Goal: Information Seeking & Learning: Check status

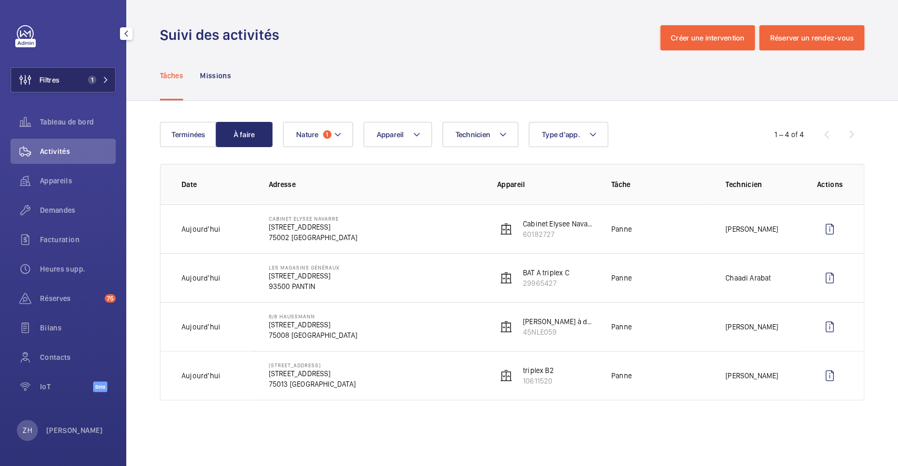
click at [66, 80] on button "Filtres 1" at bounding box center [63, 79] width 105 height 25
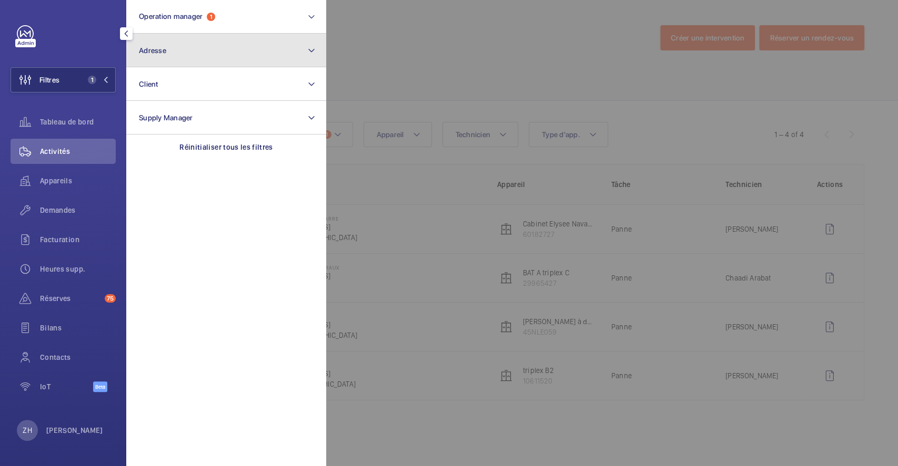
click at [246, 44] on button "Adresse" at bounding box center [226, 51] width 200 height 34
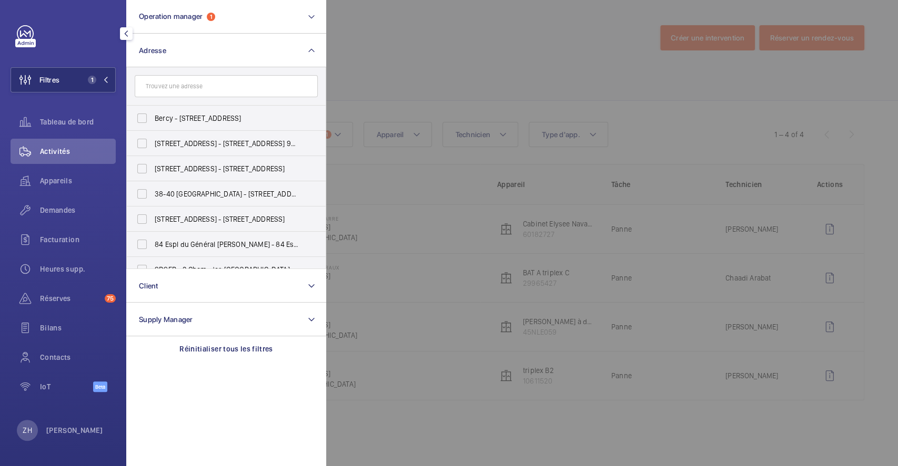
click at [215, 88] on input "text" at bounding box center [226, 86] width 183 height 22
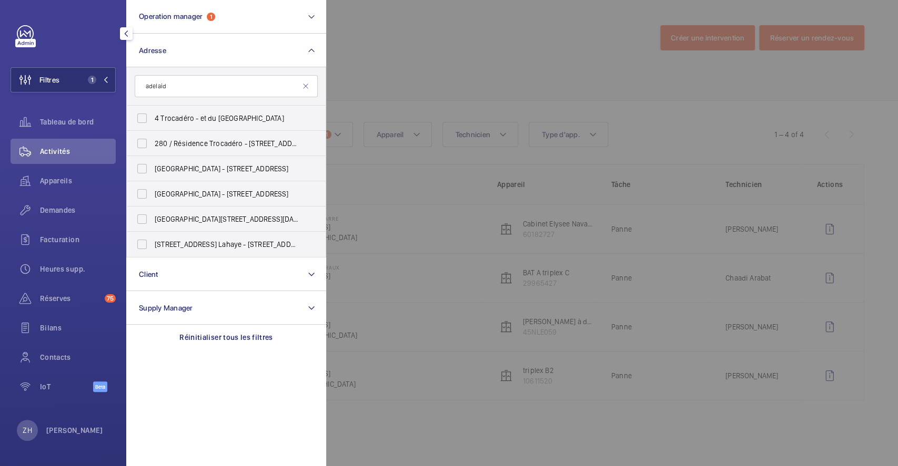
type input "[GEOGRAPHIC_DATA]"
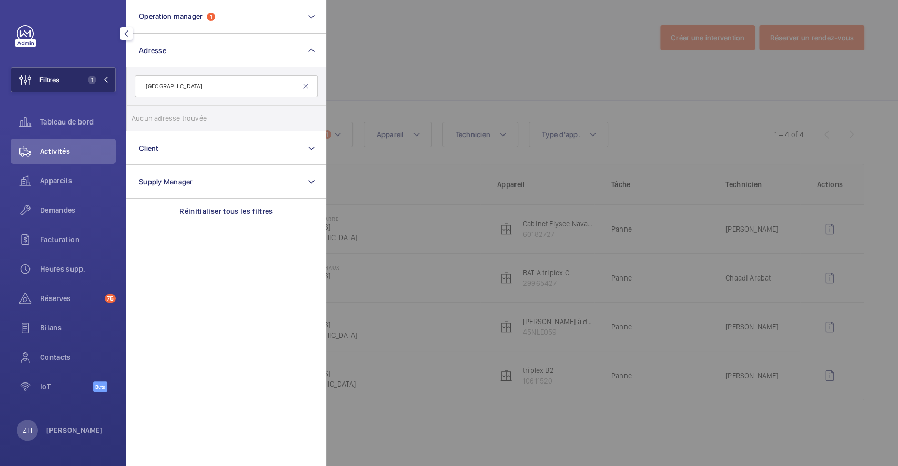
drag, startPoint x: 213, startPoint y: 88, endPoint x: 110, endPoint y: 88, distance: 103.1
click at [114, 88] on wm-front-sidebar-menu-filter "Filtres 1 Operation manager 1 Adresse [GEOGRAPHIC_DATA] Aucun adresse trouvée R…" at bounding box center [63, 79] width 105 height 25
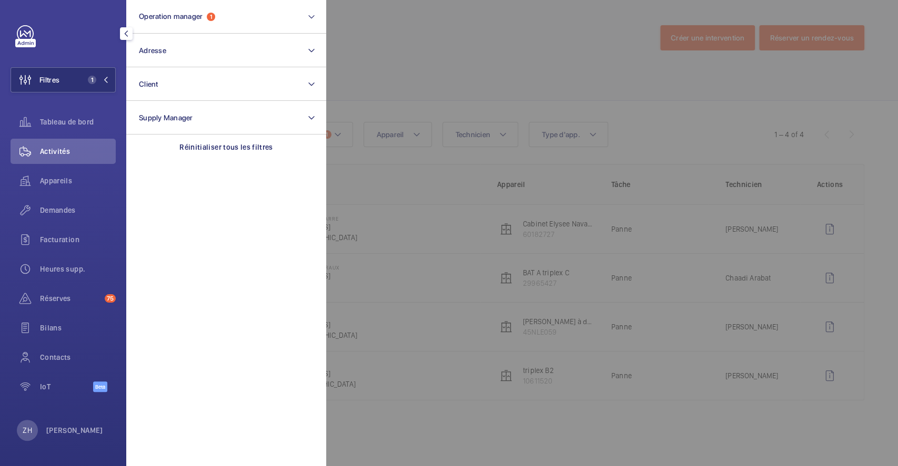
click at [498, 95] on div at bounding box center [775, 233] width 898 height 466
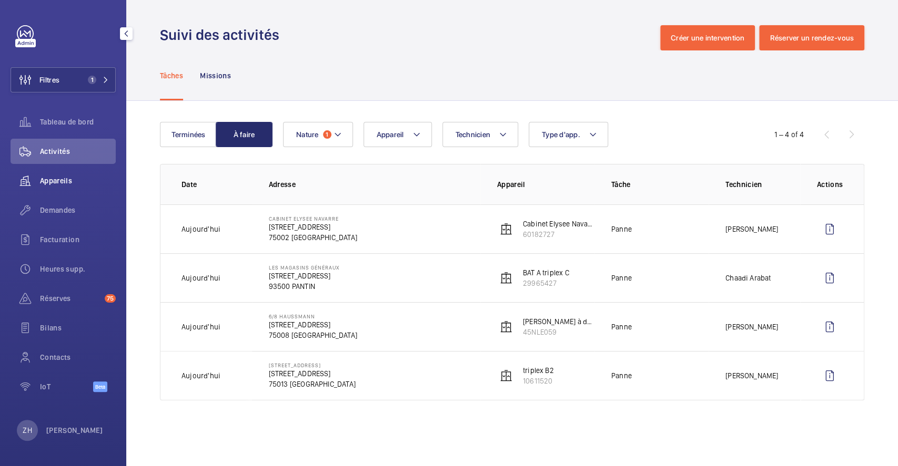
click at [62, 179] on span "Appareils" at bounding box center [78, 181] width 76 height 11
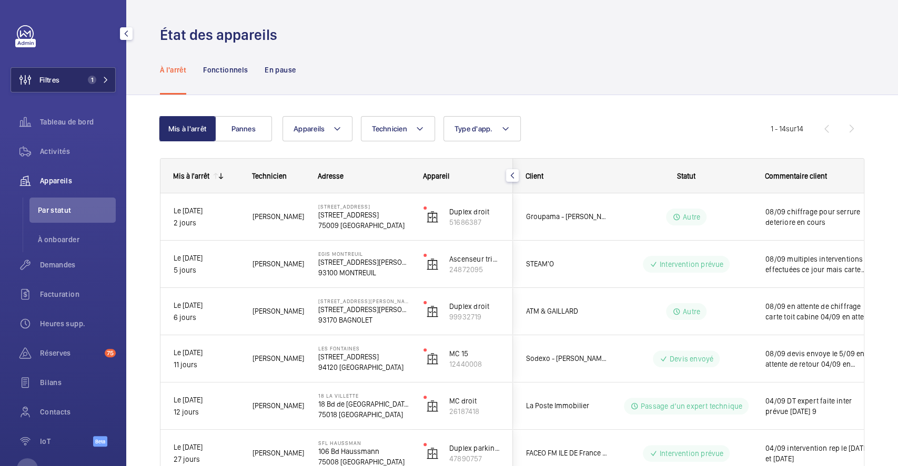
click at [65, 76] on button "Filtres 1" at bounding box center [63, 79] width 105 height 25
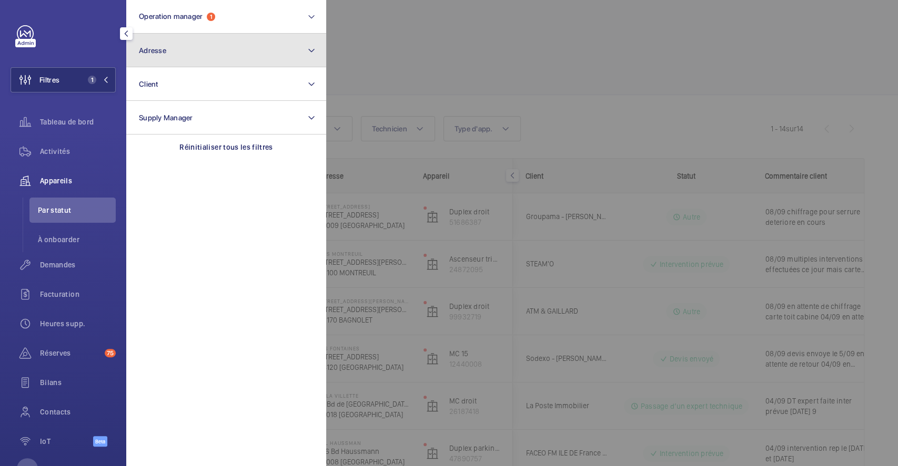
click at [172, 46] on button "Adresse" at bounding box center [226, 51] width 200 height 34
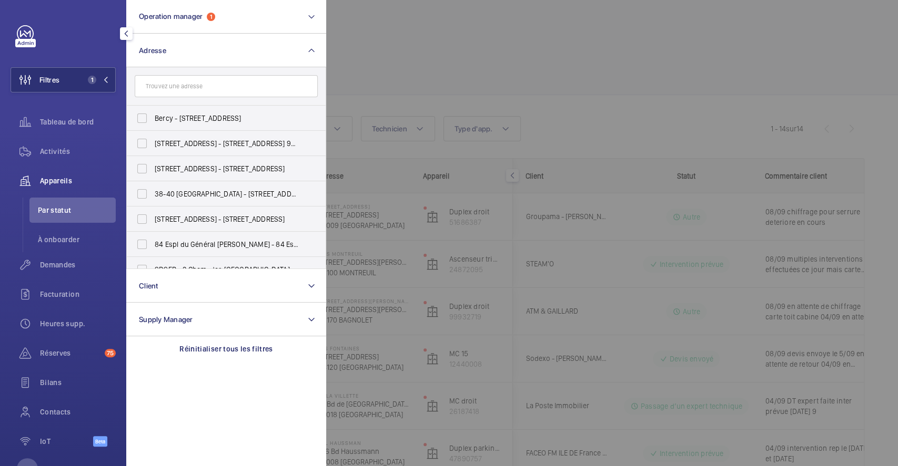
click at [170, 83] on input "text" at bounding box center [226, 86] width 183 height 22
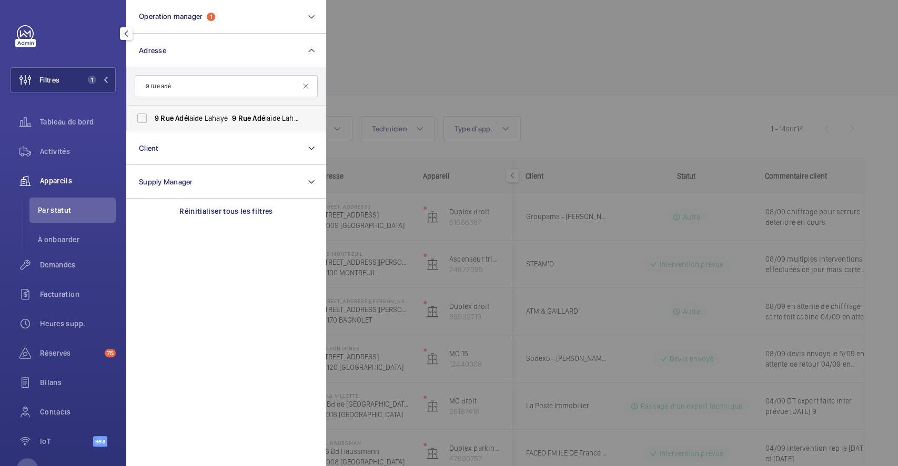
type input "9 rue adé"
click at [141, 117] on label "[STREET_ADDRESS] - [STREET_ADDRESS]" at bounding box center [218, 118] width 183 height 25
click at [141, 117] on input "[STREET_ADDRESS] - [STREET_ADDRESS]" at bounding box center [141, 118] width 21 height 21
checkbox input "true"
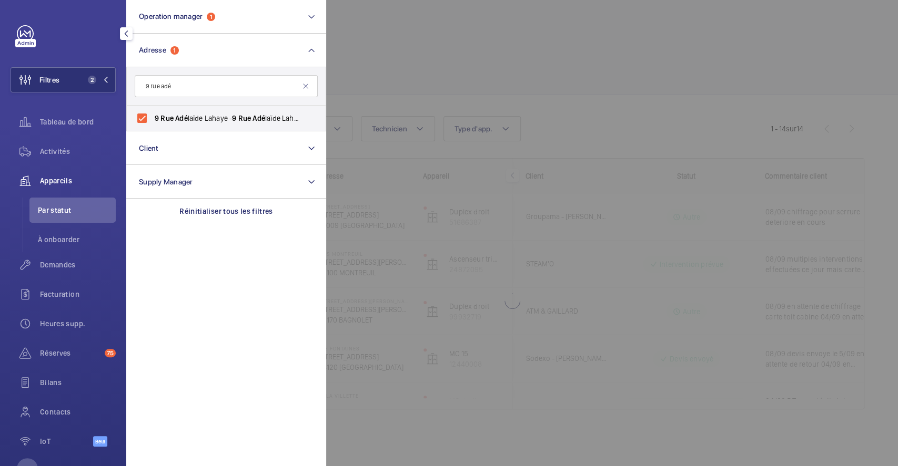
click at [450, 73] on div at bounding box center [775, 233] width 898 height 466
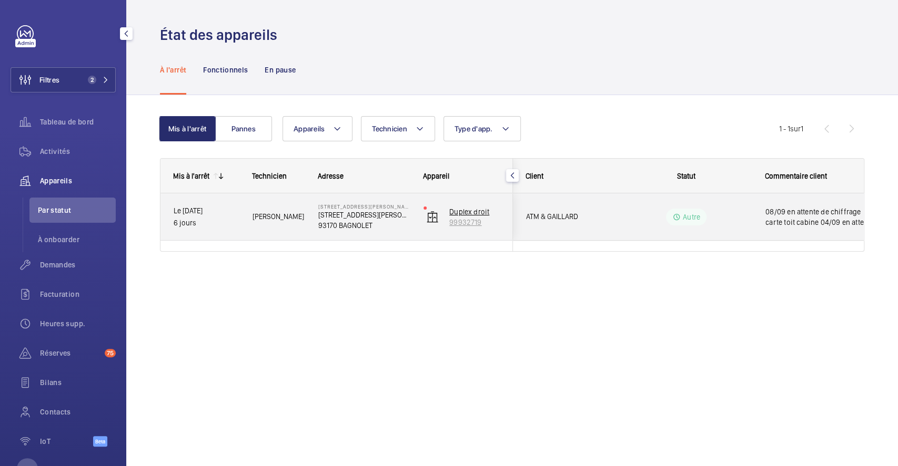
click at [428, 218] on img "Press SPACE to select this row." at bounding box center [432, 217] width 13 height 13
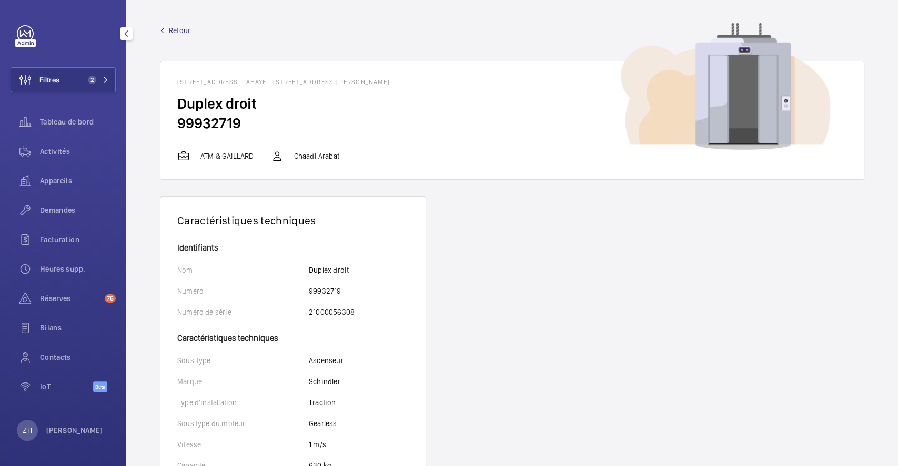
click at [182, 27] on span "Retour" at bounding box center [180, 30] width 22 height 11
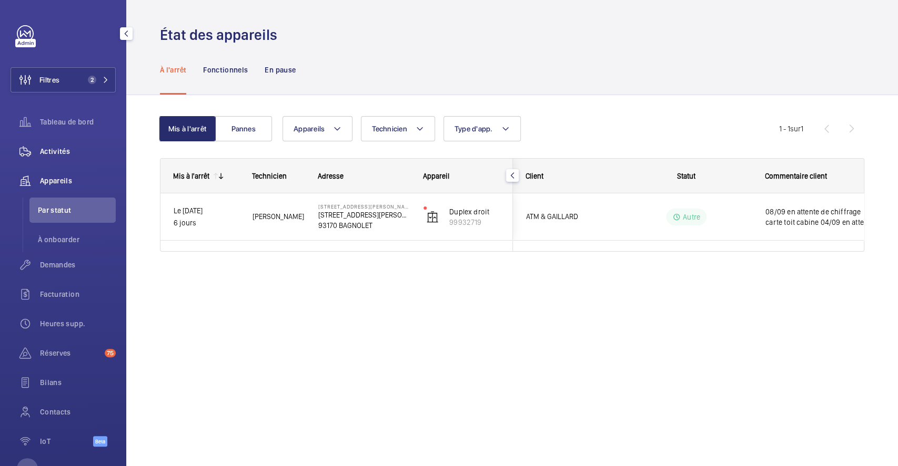
click at [63, 146] on span "Activités" at bounding box center [78, 151] width 76 height 11
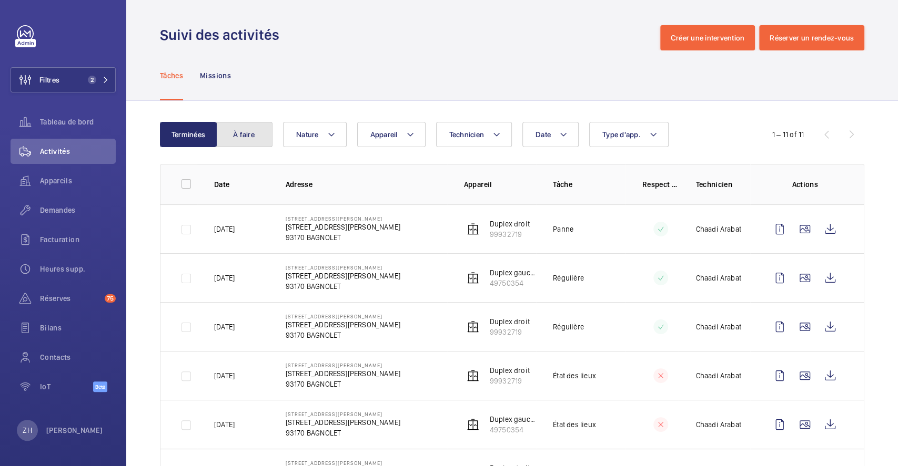
click at [248, 133] on button "À faire" at bounding box center [244, 134] width 57 height 25
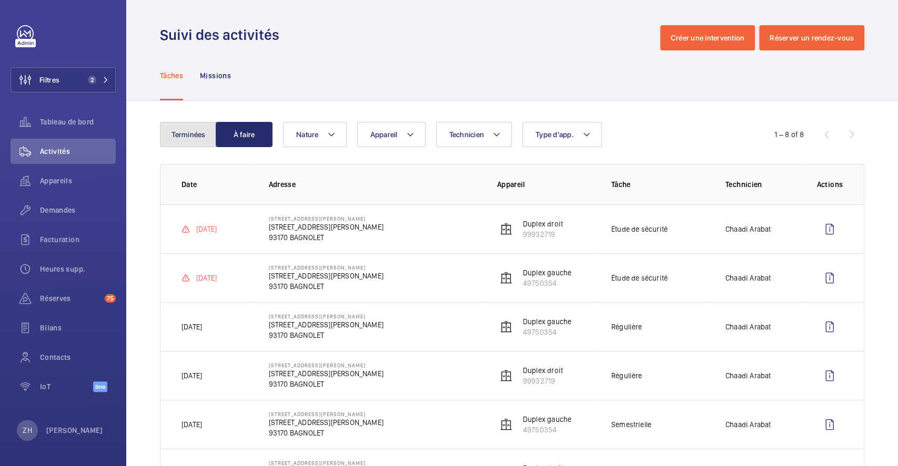
click at [189, 134] on button "Terminées" at bounding box center [188, 134] width 57 height 25
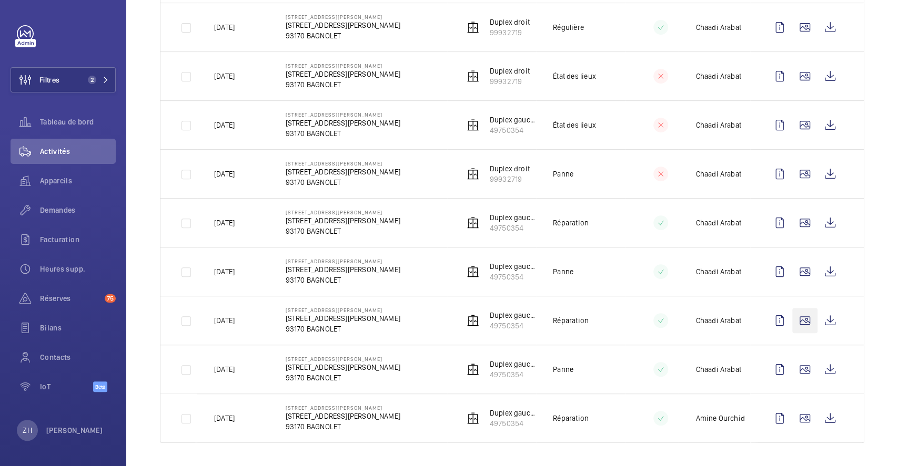
scroll to position [303, 0]
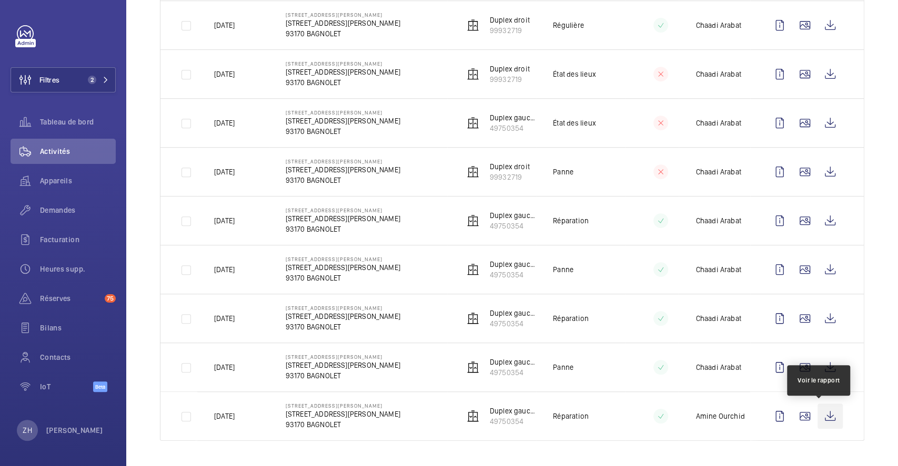
click at [817, 409] on wm-front-icon-button at bounding box center [829, 416] width 25 height 25
click at [64, 209] on span "Demandes" at bounding box center [78, 210] width 76 height 11
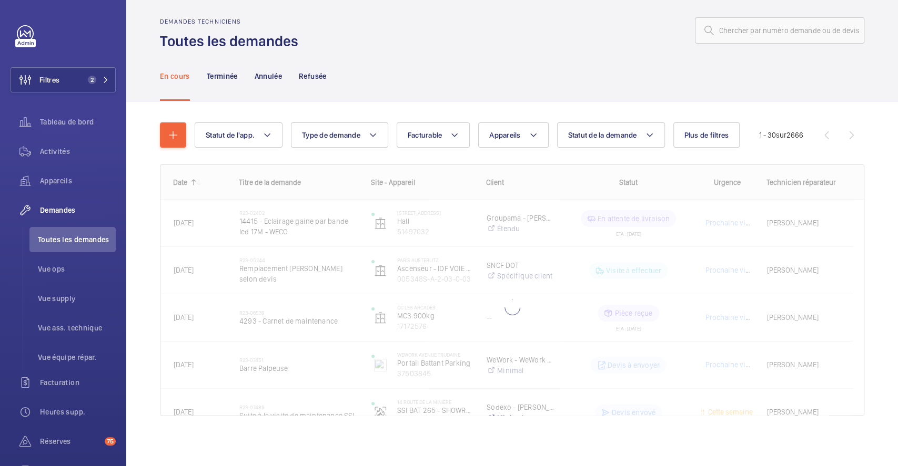
scroll to position [7, 0]
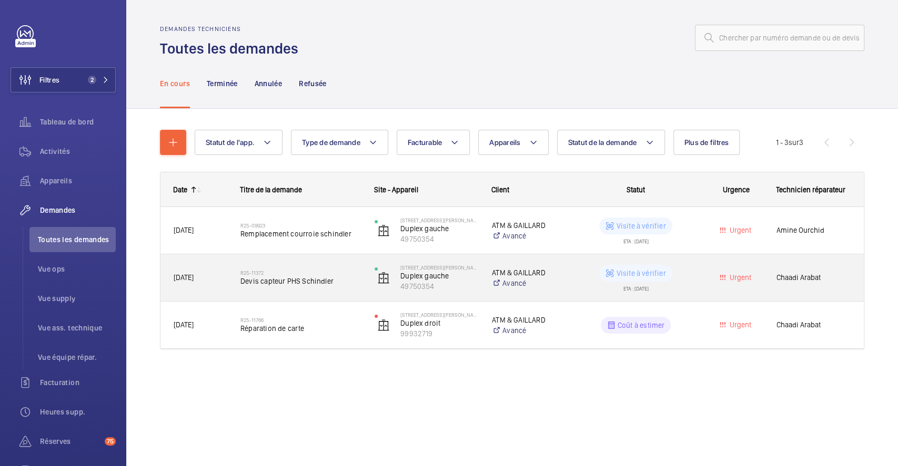
click at [335, 263] on div "R25-11372 [PERSON_NAME] capteur PHS Schindler" at bounding box center [300, 278] width 120 height 30
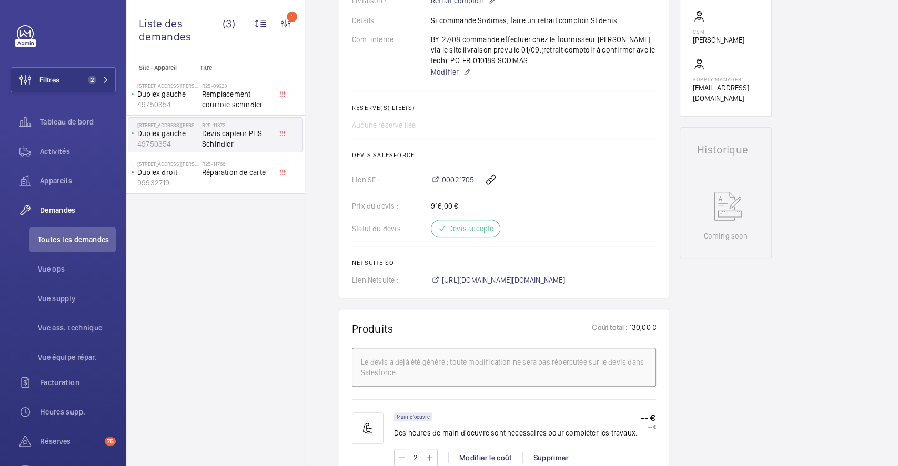
scroll to position [322, 0]
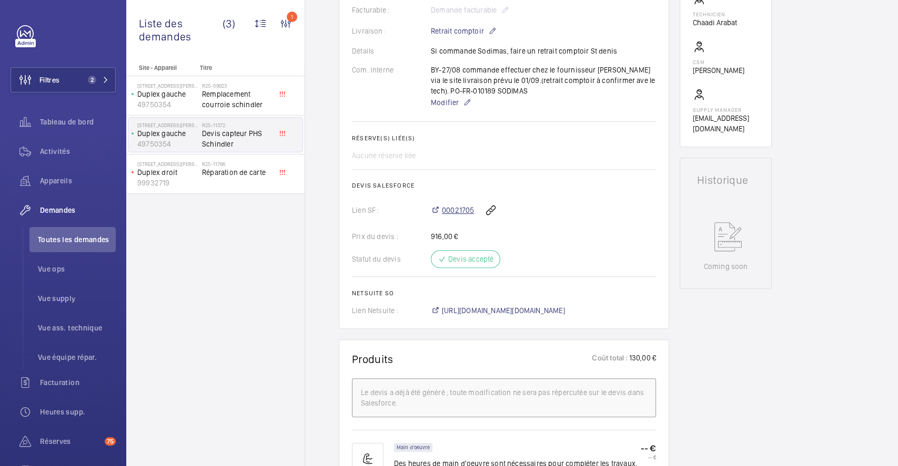
click at [456, 208] on span "00021705" at bounding box center [458, 210] width 32 height 11
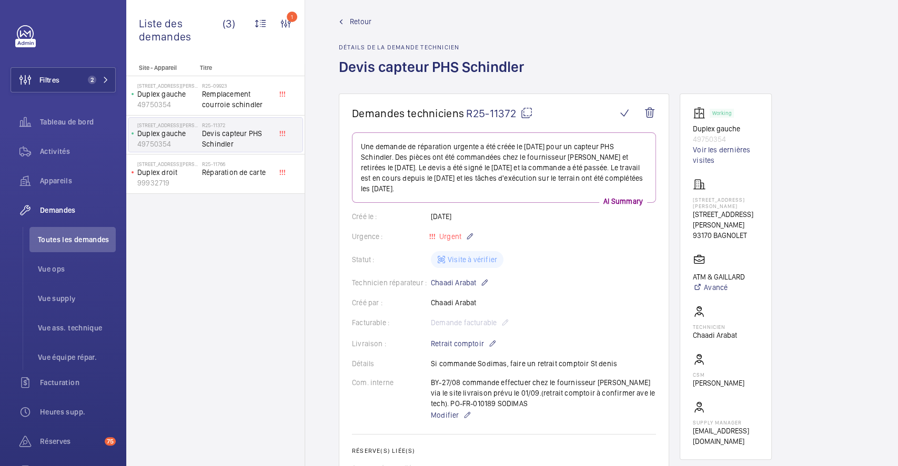
scroll to position [0, 0]
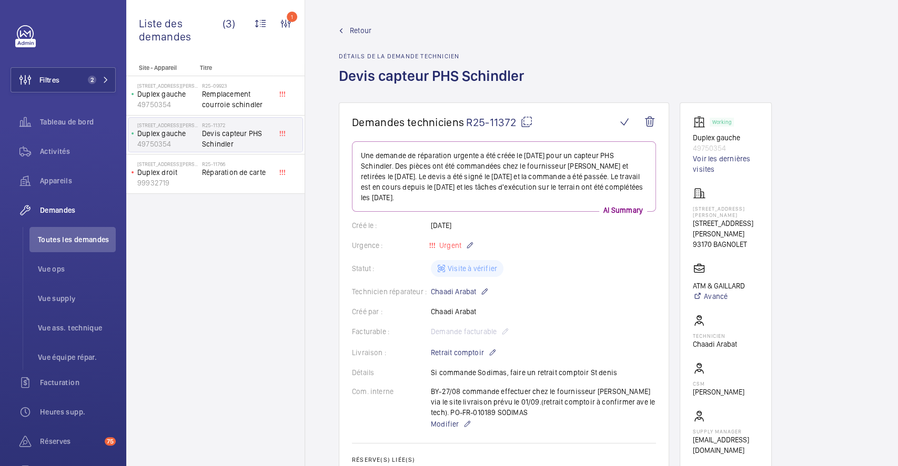
click at [360, 27] on span "Retour" at bounding box center [361, 30] width 22 height 11
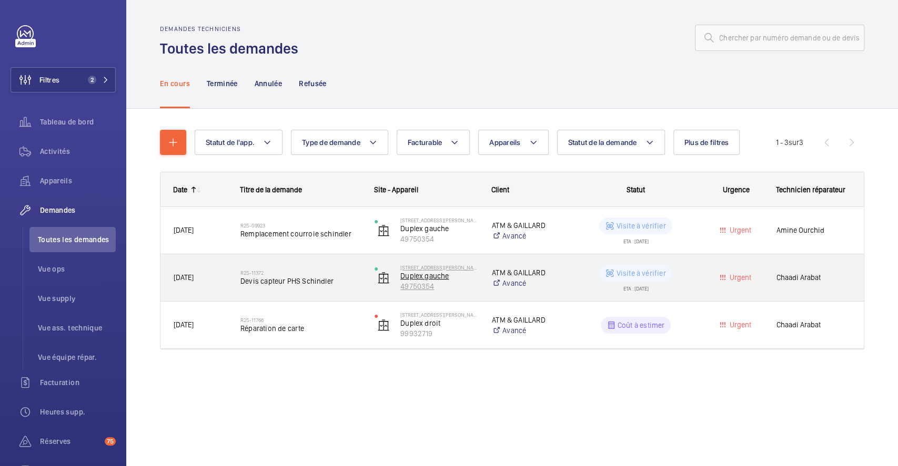
click at [464, 279] on p "Duplex gauche" at bounding box center [439, 276] width 78 height 11
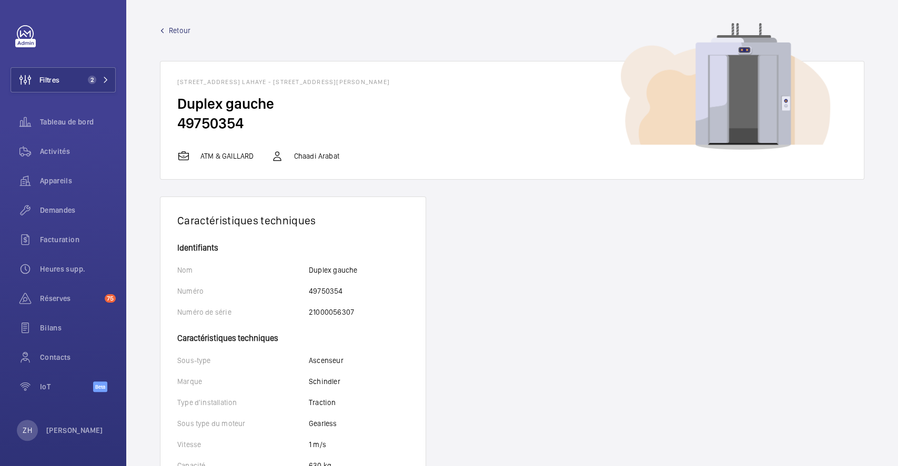
click at [174, 28] on span "Retour" at bounding box center [180, 30] width 22 height 11
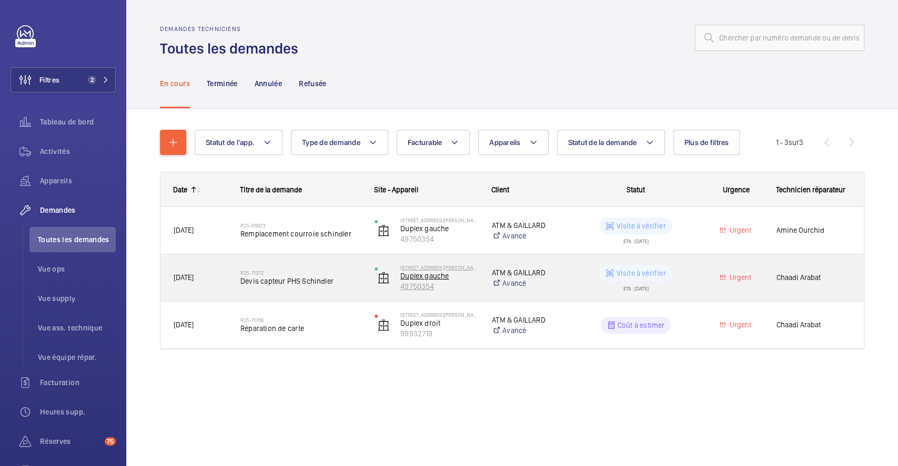
click at [429, 274] on p "Duplex gauche" at bounding box center [439, 276] width 78 height 11
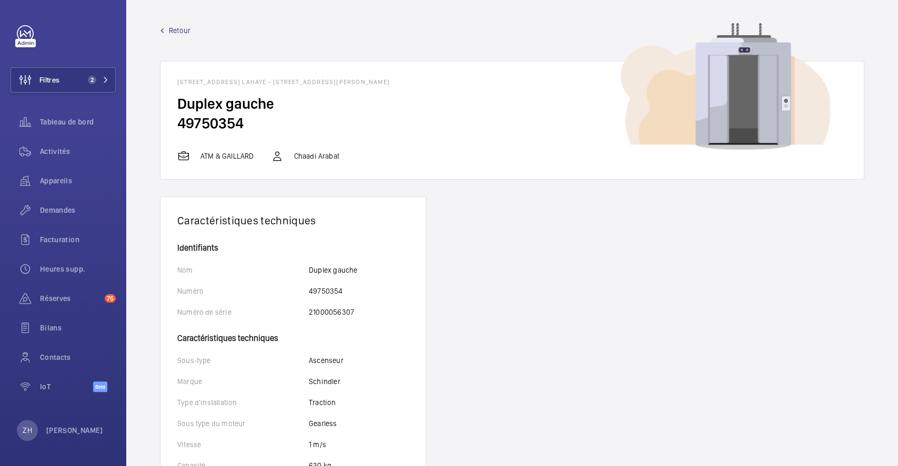
click at [170, 25] on span "Retour" at bounding box center [180, 30] width 22 height 11
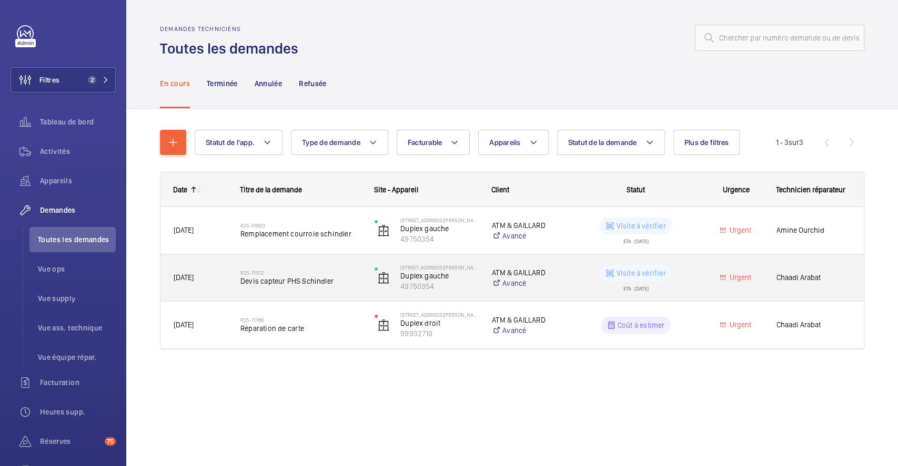
click at [572, 278] on div "Visite à vérifier ETA : [DATE]" at bounding box center [629, 277] width 133 height 47
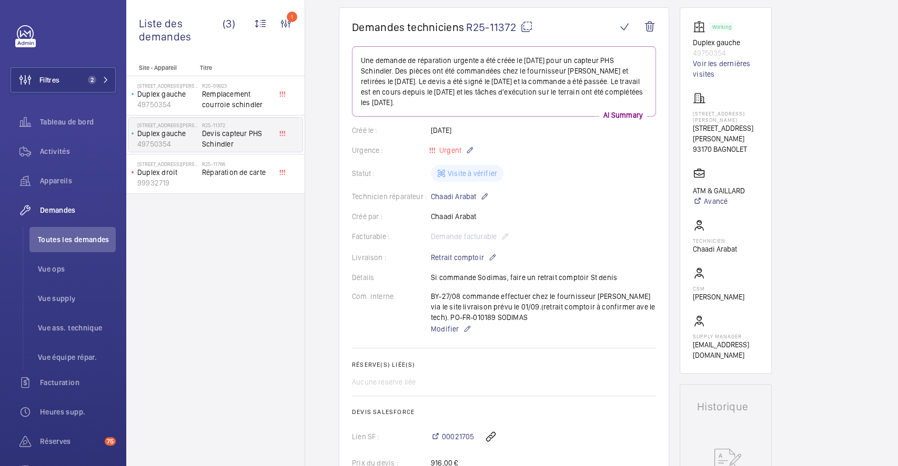
scroll to position [210, 0]
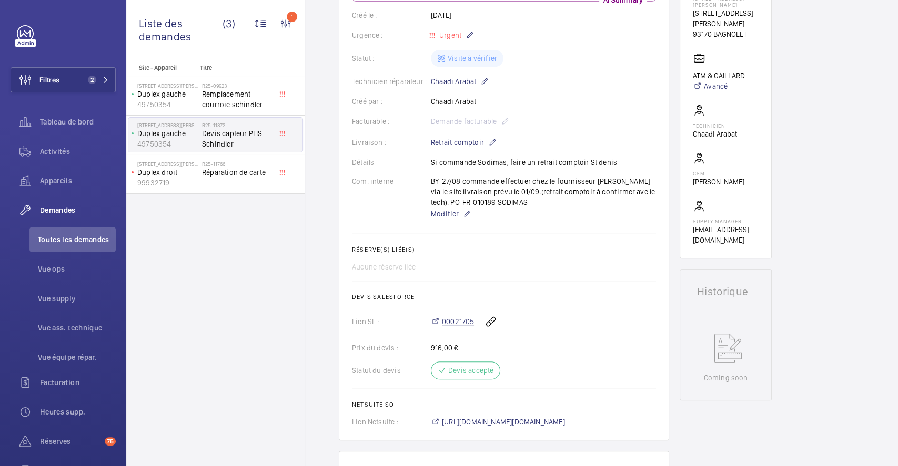
click at [462, 324] on span "00021705" at bounding box center [458, 322] width 32 height 11
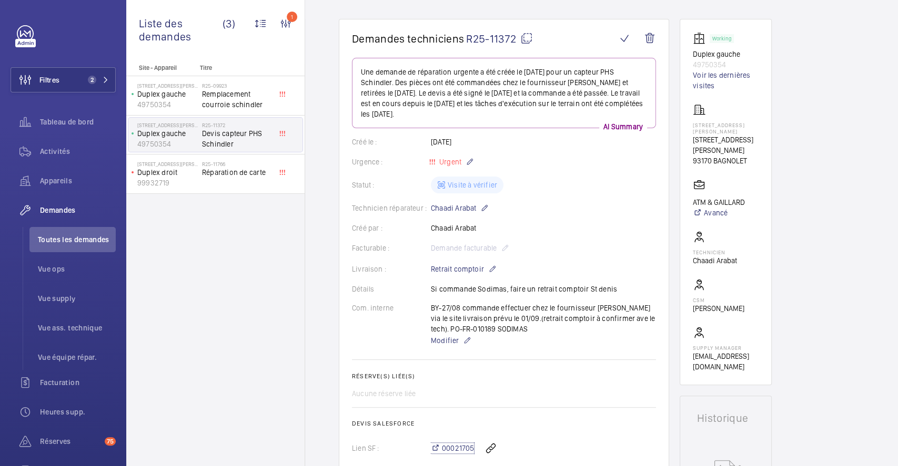
scroll to position [0, 0]
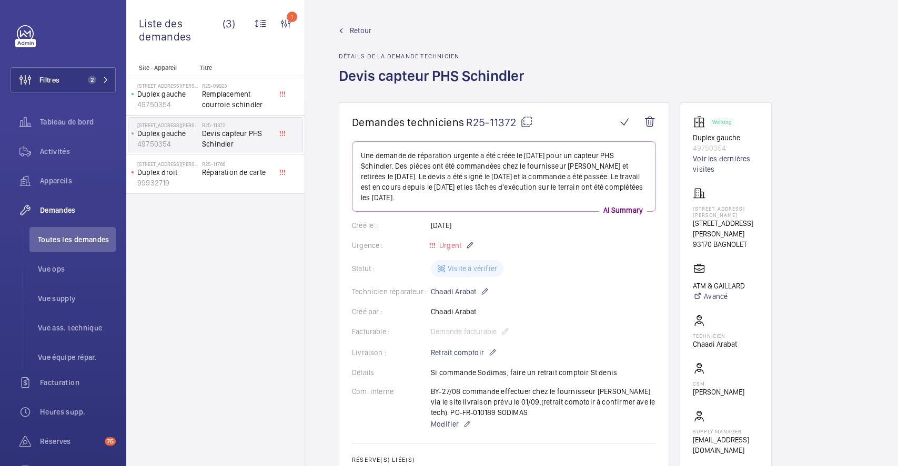
click at [362, 29] on span "Retour" at bounding box center [361, 30] width 22 height 11
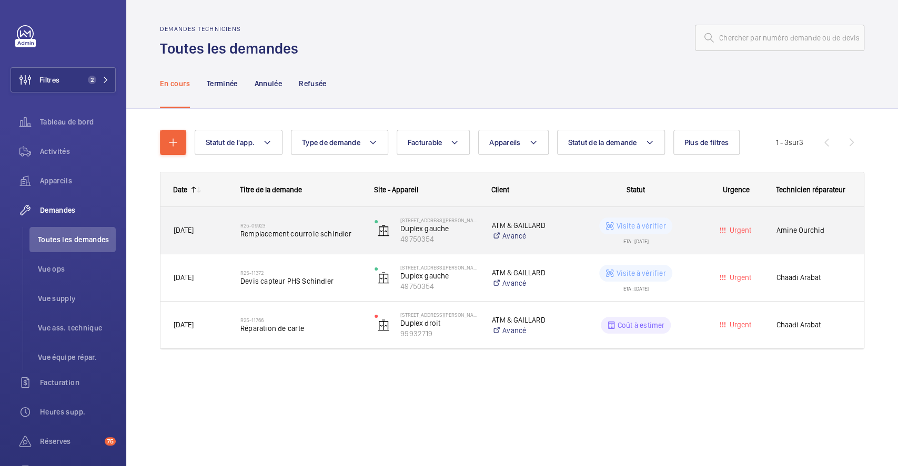
click at [594, 226] on wm-front-pills-cell "Visite à vérifier ETA : [DATE]" at bounding box center [635, 231] width 120 height 26
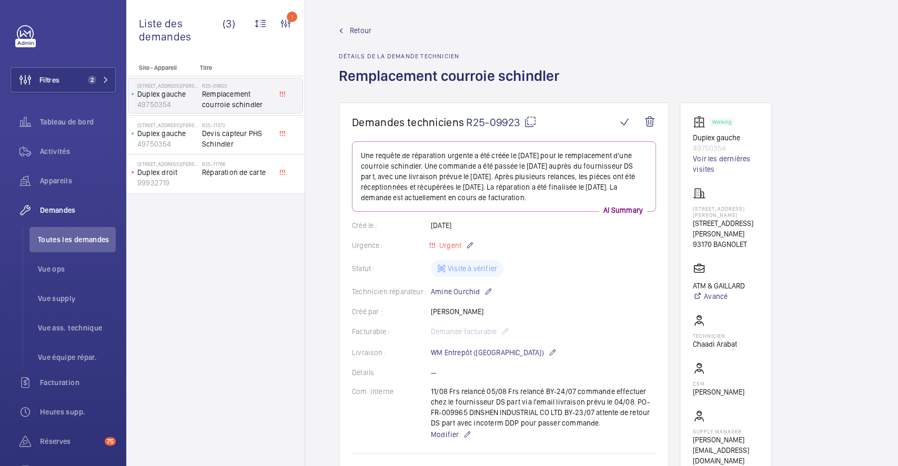
scroll to position [280, 0]
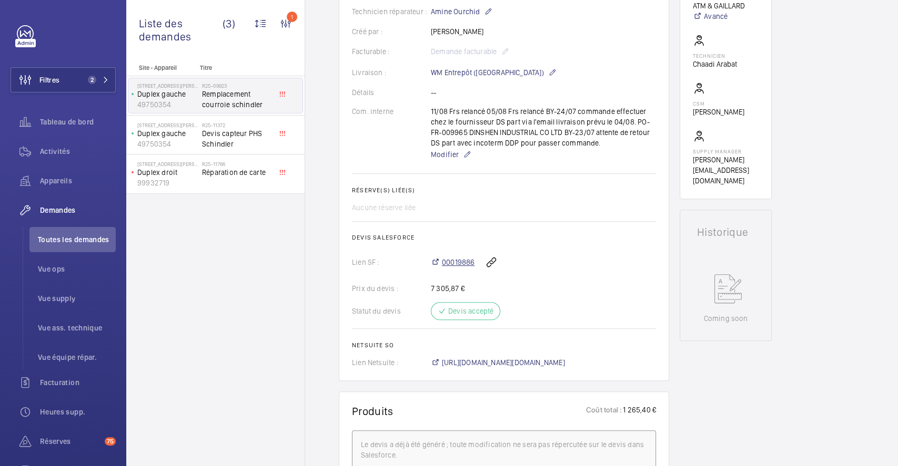
click at [461, 263] on span "00019886" at bounding box center [458, 262] width 33 height 11
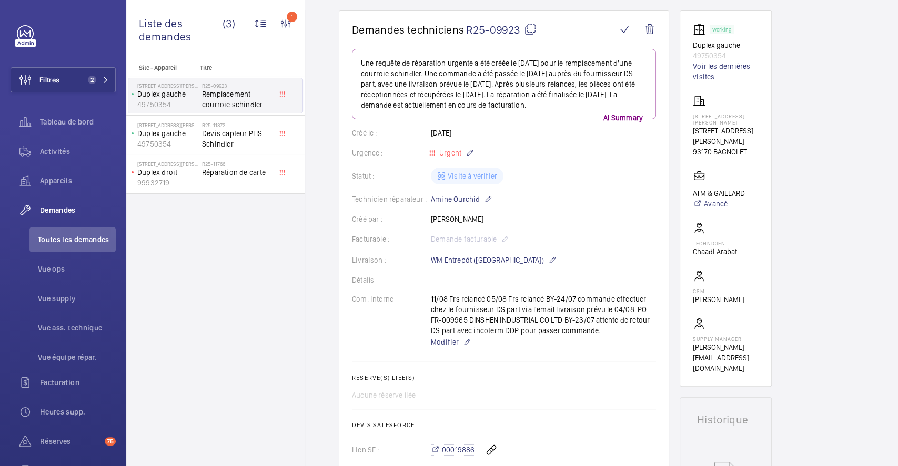
scroll to position [0, 0]
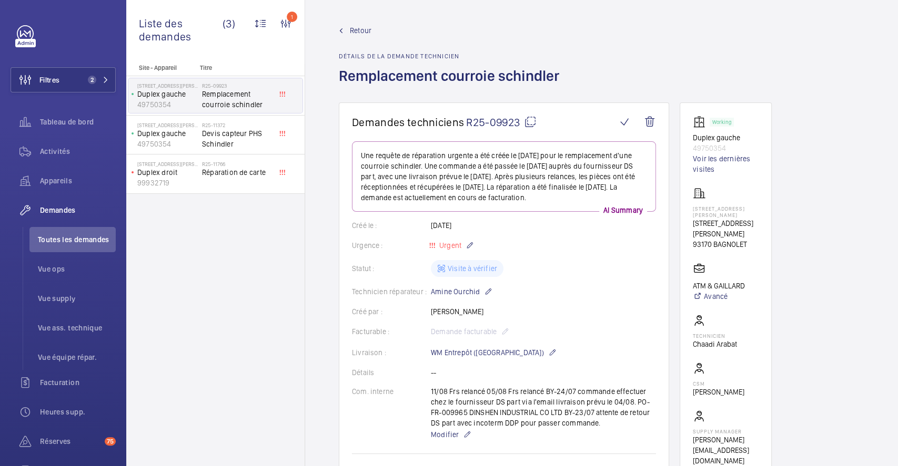
click at [362, 28] on span "Retour" at bounding box center [361, 30] width 22 height 11
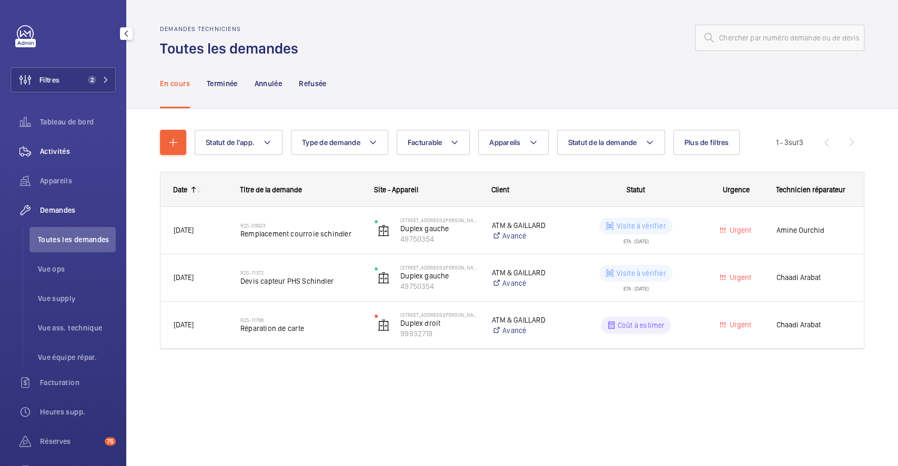
click at [72, 155] on span "Activités" at bounding box center [78, 151] width 76 height 11
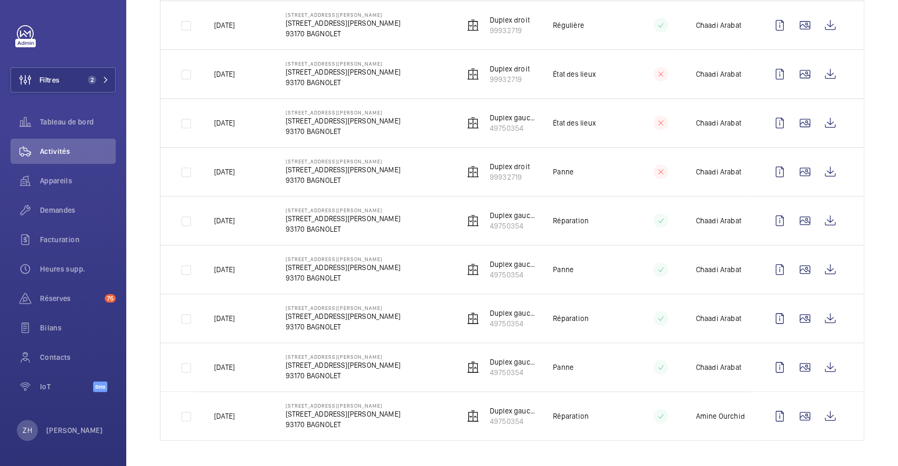
scroll to position [303, 0]
click at [795, 370] on wm-front-icon-button at bounding box center [804, 367] width 25 height 25
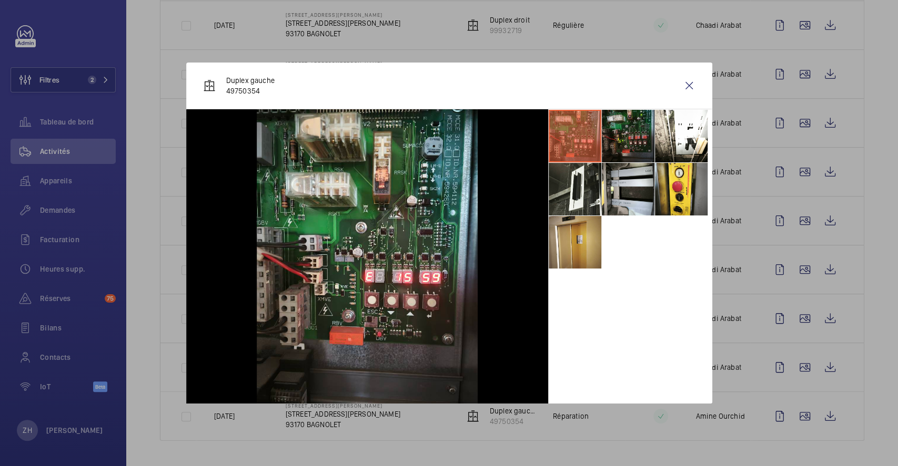
click at [633, 141] on li at bounding box center [628, 136] width 53 height 53
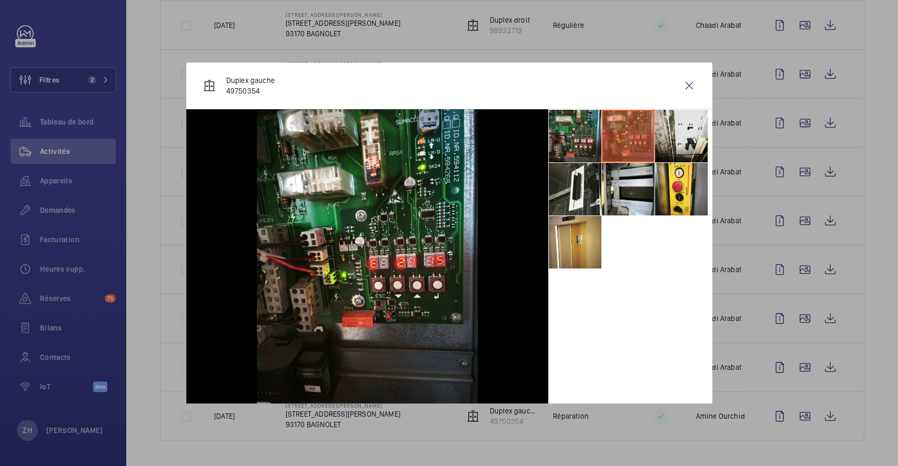
click at [673, 132] on li at bounding box center [681, 136] width 53 height 53
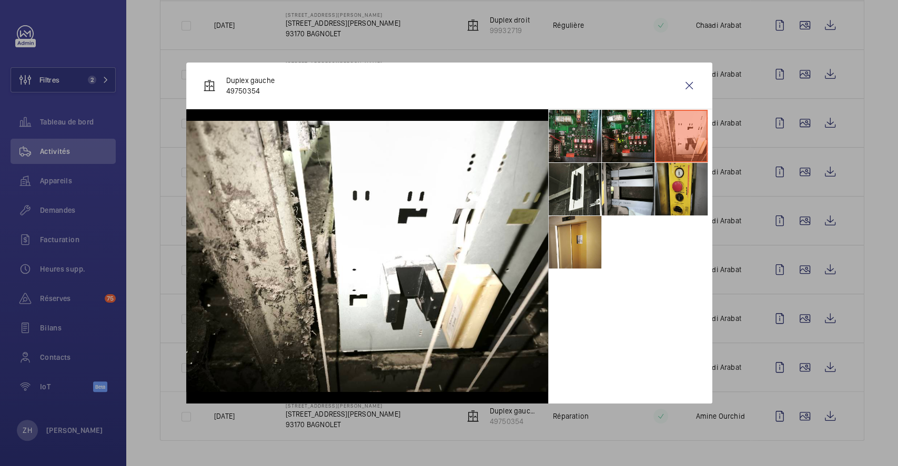
click at [672, 177] on li at bounding box center [681, 189] width 53 height 53
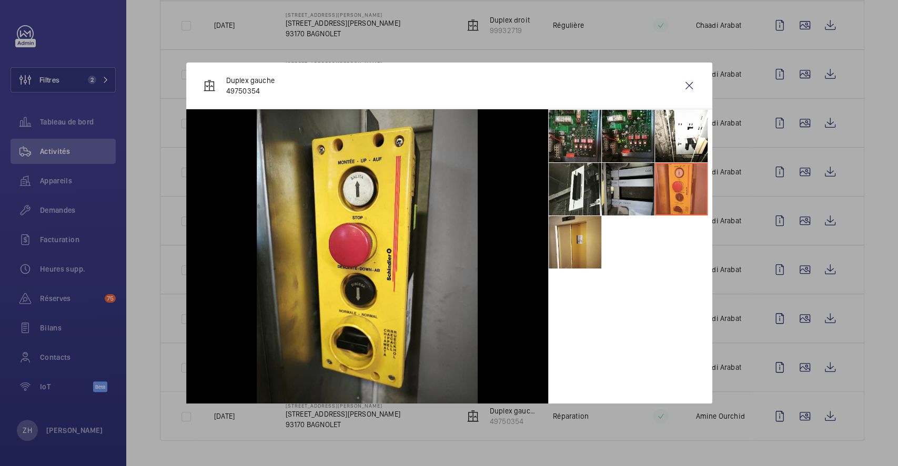
click at [630, 190] on li at bounding box center [628, 189] width 53 height 53
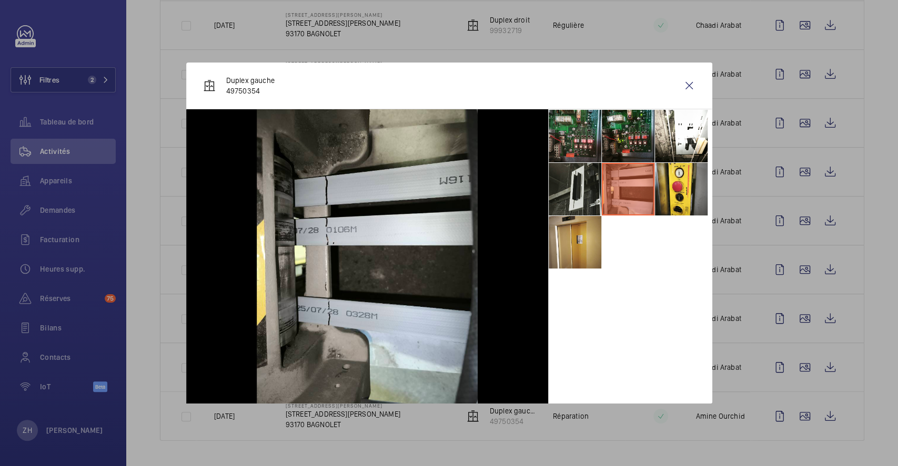
click at [586, 192] on li at bounding box center [574, 189] width 53 height 53
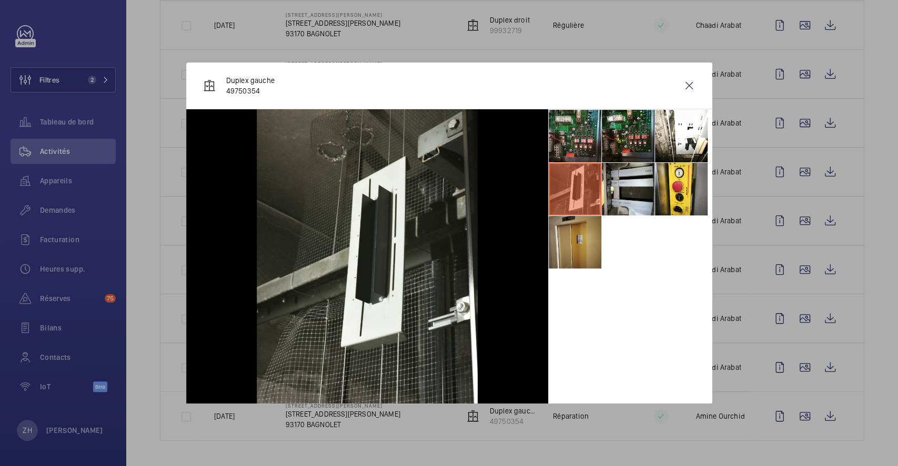
click at [582, 237] on li at bounding box center [574, 242] width 53 height 53
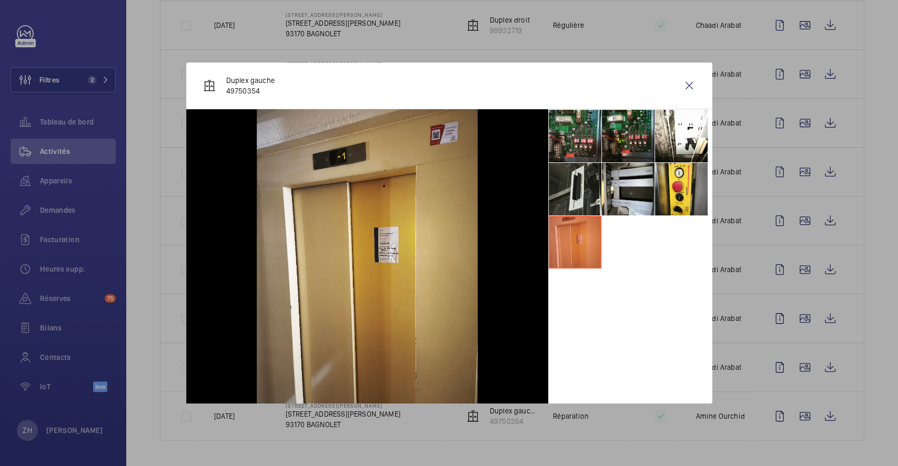
click at [558, 193] on li at bounding box center [574, 189] width 53 height 53
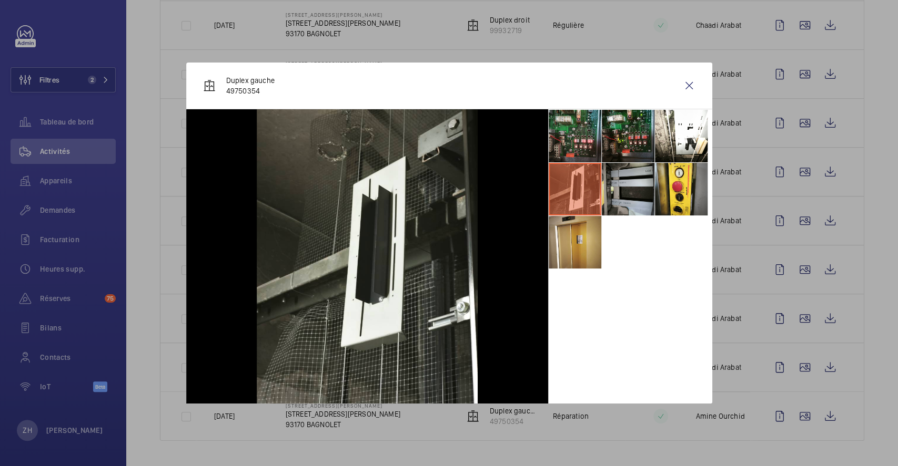
drag, startPoint x: 629, startPoint y: 189, endPoint x: 635, endPoint y: 189, distance: 6.3
click at [629, 190] on li at bounding box center [628, 189] width 53 height 53
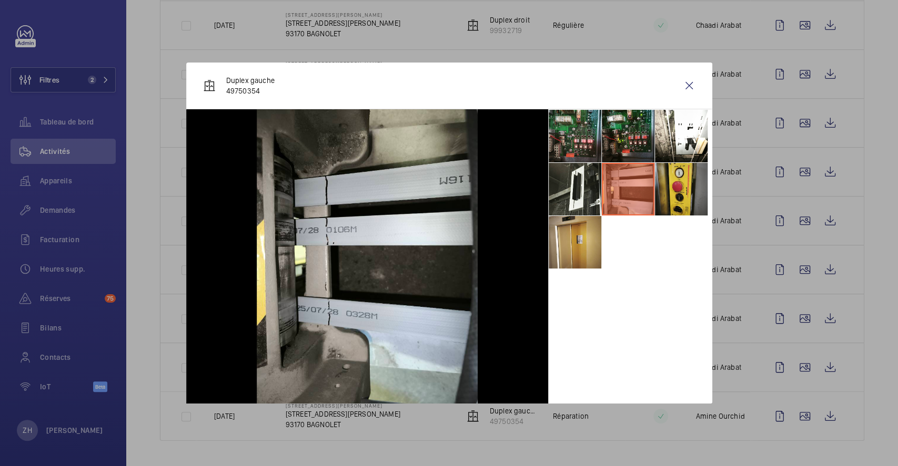
click at [680, 182] on li at bounding box center [681, 189] width 53 height 53
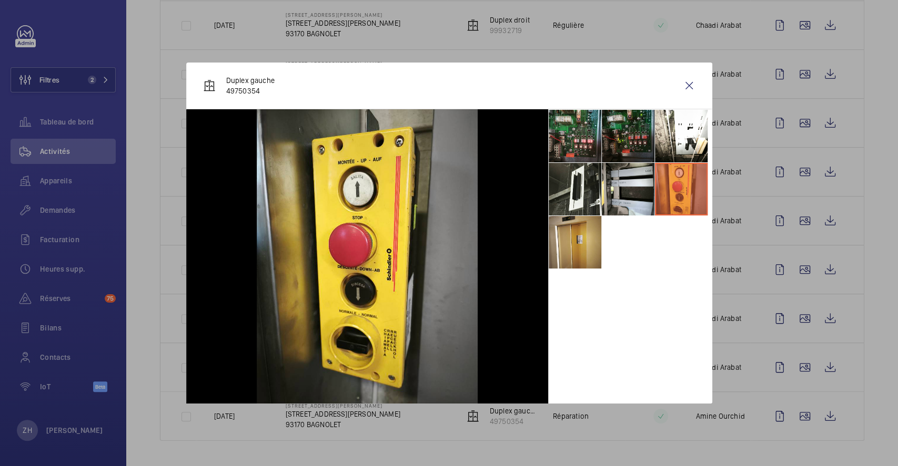
click at [632, 131] on li at bounding box center [628, 136] width 53 height 53
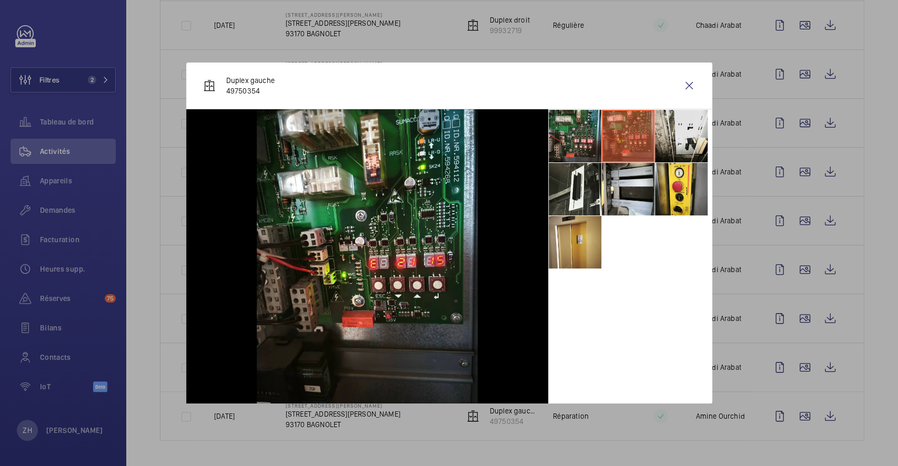
click at [690, 129] on li at bounding box center [681, 136] width 53 height 53
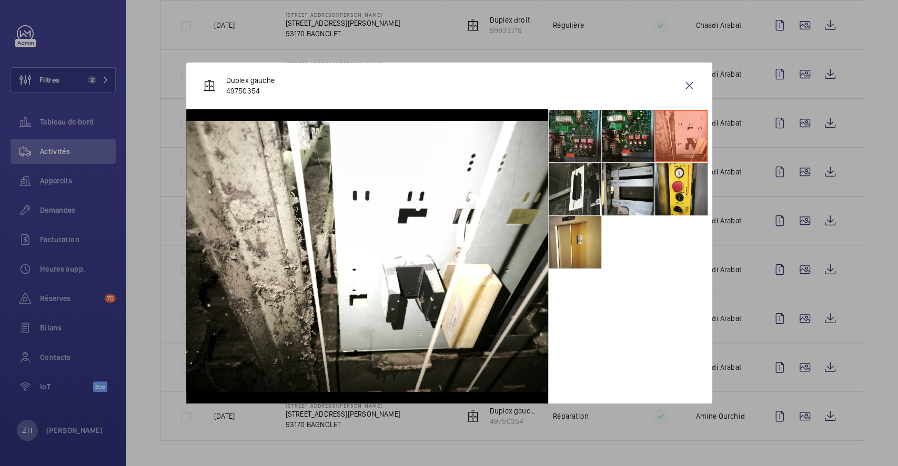
click at [559, 130] on li at bounding box center [574, 136] width 53 height 53
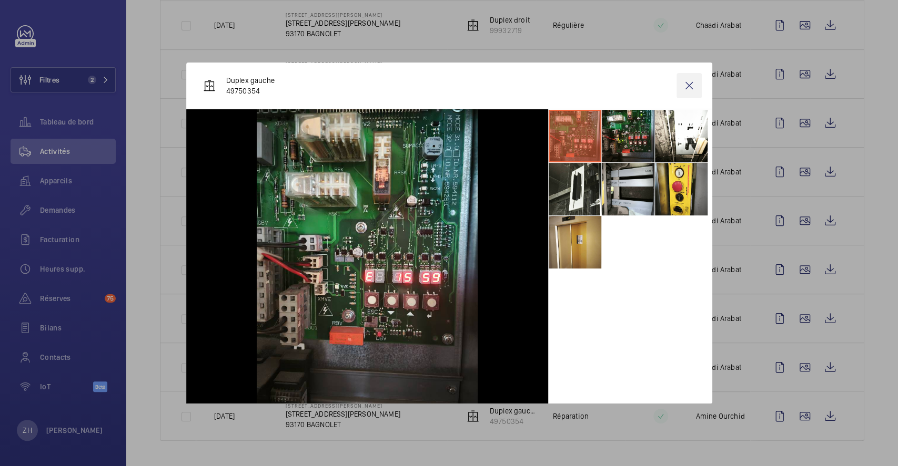
click at [692, 85] on wm-front-icon-button at bounding box center [688, 85] width 25 height 25
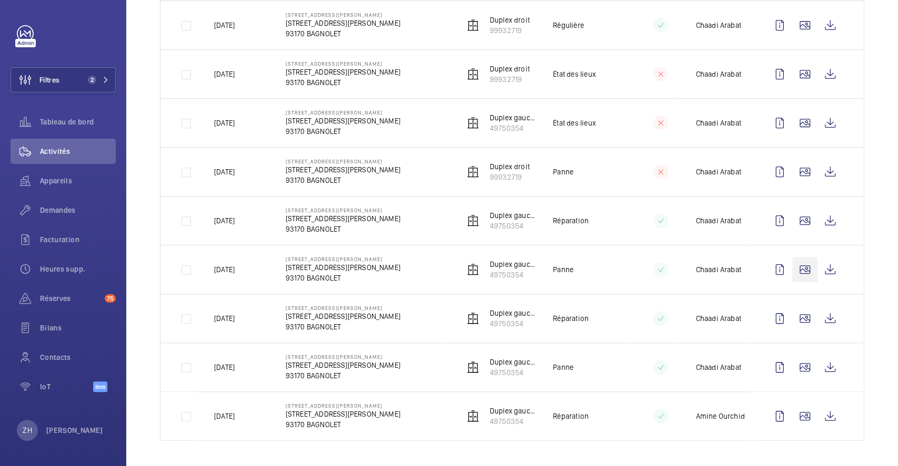
click at [797, 266] on wm-front-icon-button at bounding box center [804, 269] width 25 height 25
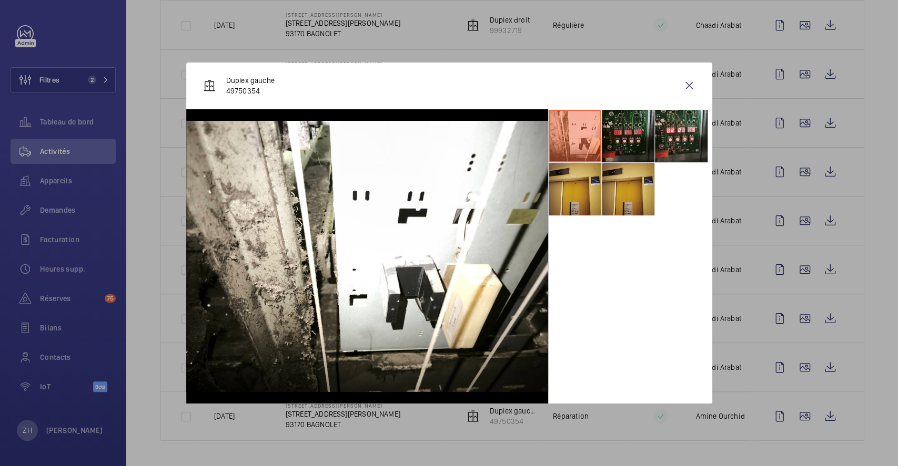
click at [622, 129] on li at bounding box center [628, 136] width 53 height 53
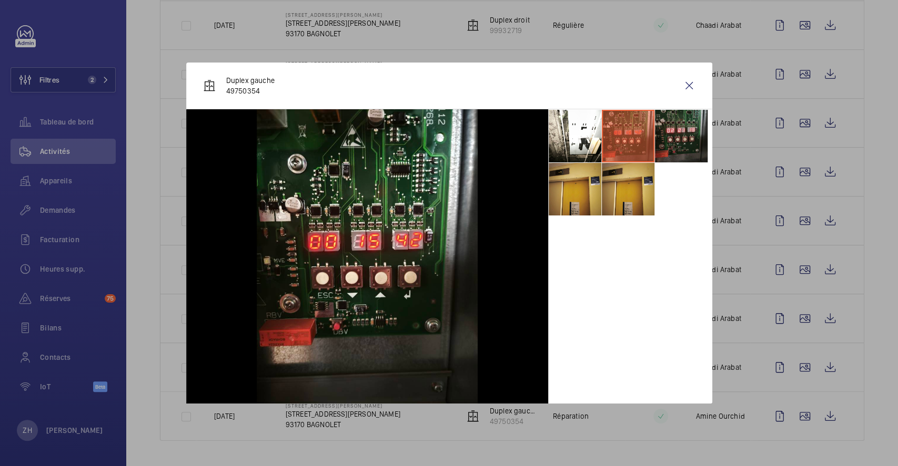
click at [668, 128] on li at bounding box center [681, 136] width 53 height 53
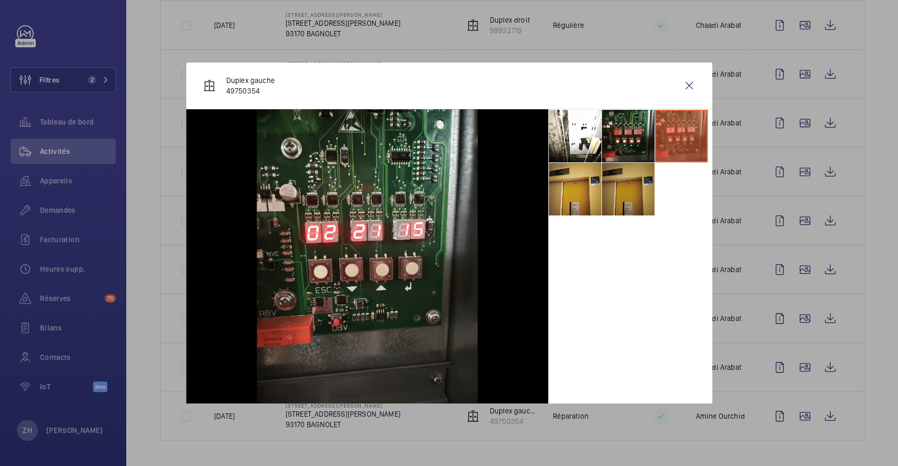
click at [634, 194] on li at bounding box center [628, 189] width 53 height 53
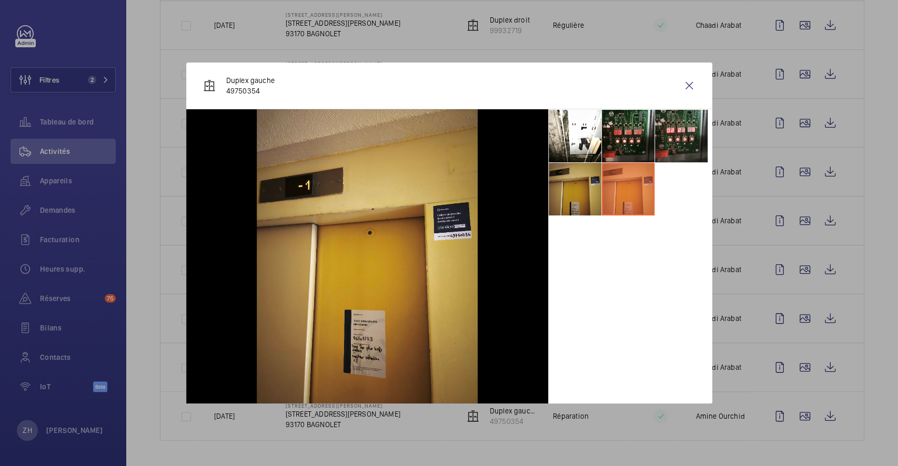
click at [577, 196] on li at bounding box center [574, 189] width 53 height 53
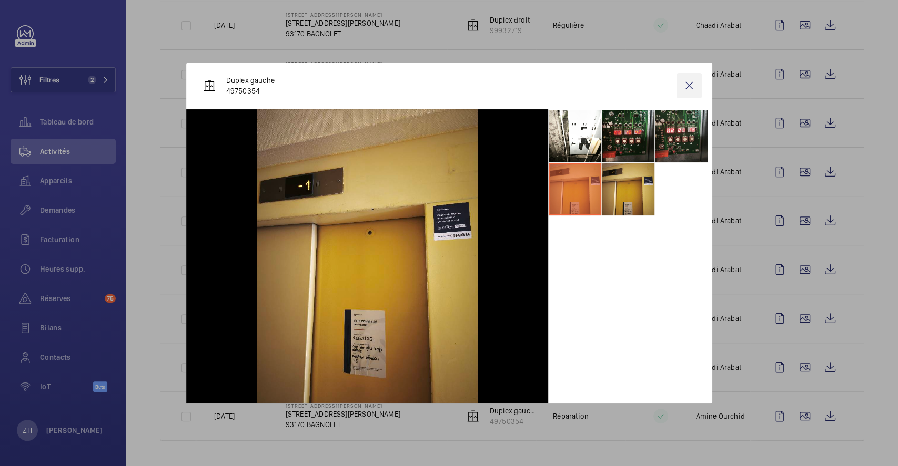
click at [689, 87] on wm-front-icon-button at bounding box center [688, 85] width 25 height 25
click at [792, 222] on wm-front-icon-button at bounding box center [804, 220] width 25 height 25
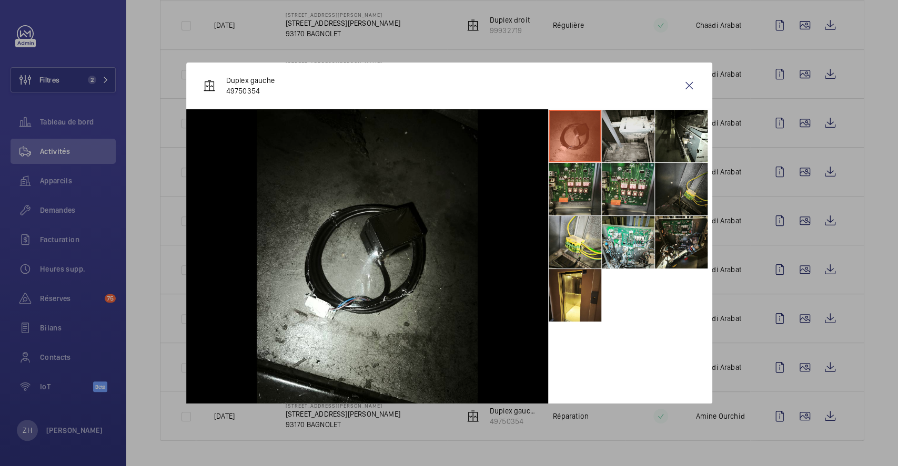
click at [634, 140] on li at bounding box center [628, 136] width 53 height 53
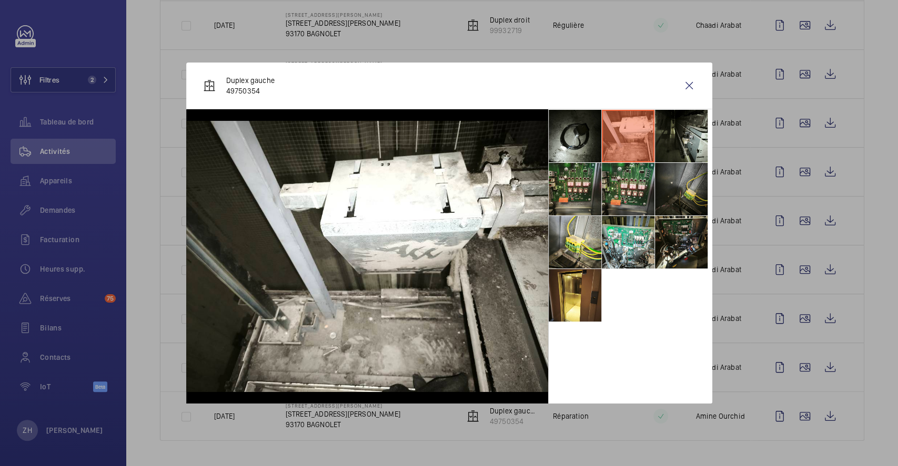
click at [691, 135] on li at bounding box center [681, 136] width 53 height 53
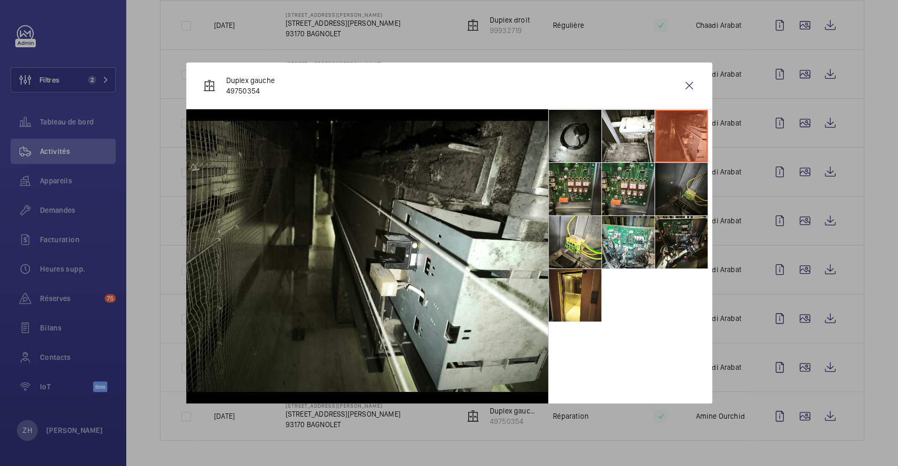
click at [680, 199] on li at bounding box center [681, 189] width 53 height 53
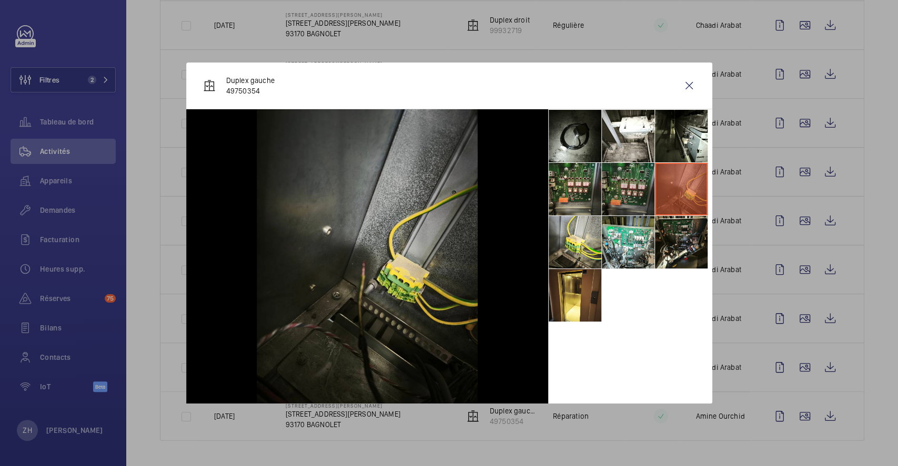
click at [632, 201] on li at bounding box center [628, 189] width 53 height 53
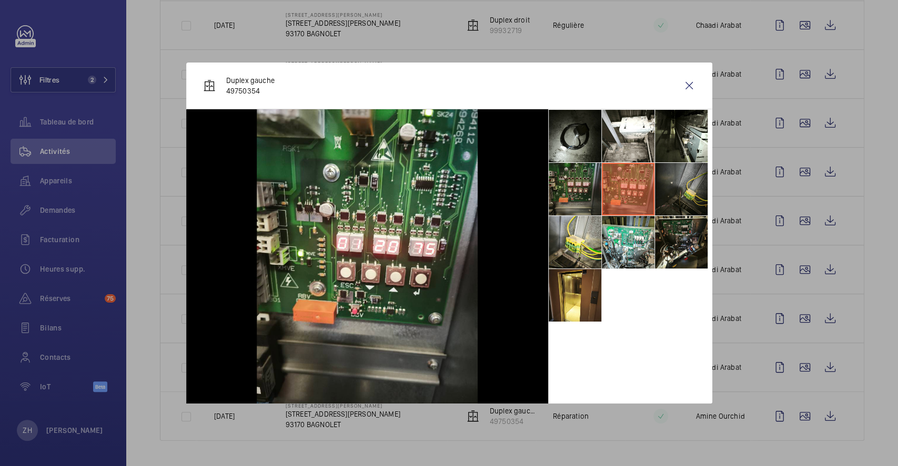
click at [573, 192] on li at bounding box center [574, 189] width 53 height 53
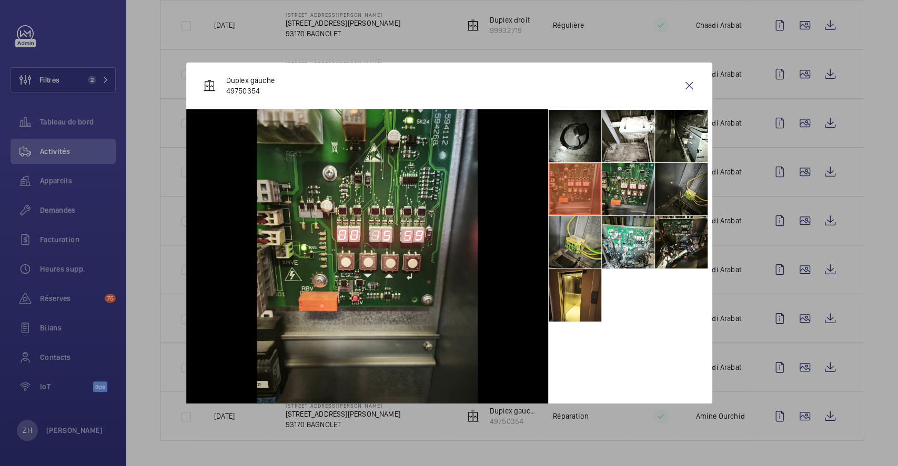
click at [571, 242] on li at bounding box center [574, 242] width 53 height 53
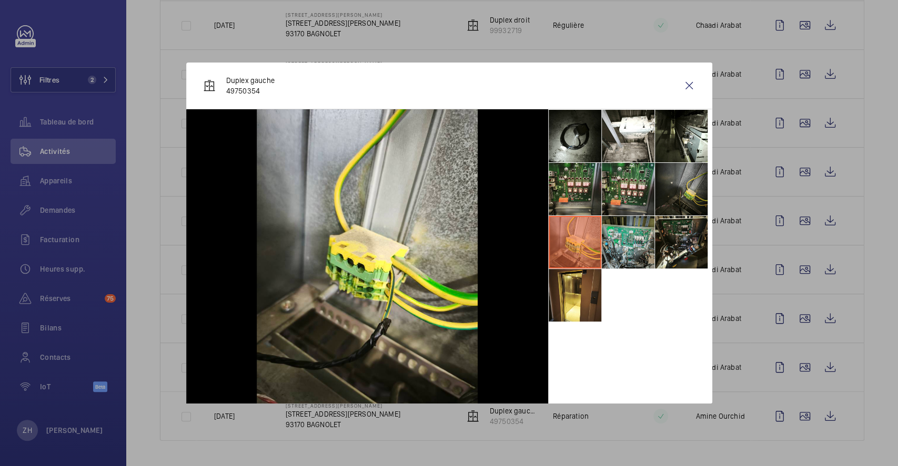
click at [645, 242] on li at bounding box center [628, 242] width 53 height 53
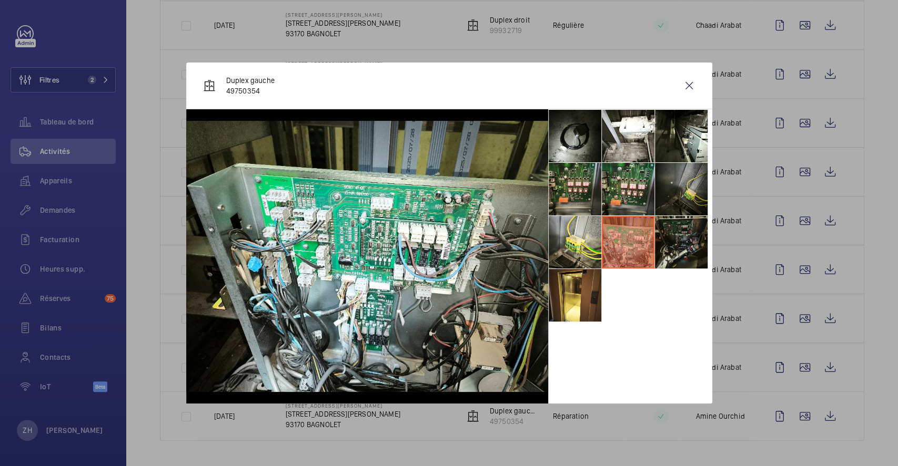
click at [668, 234] on li at bounding box center [681, 242] width 53 height 53
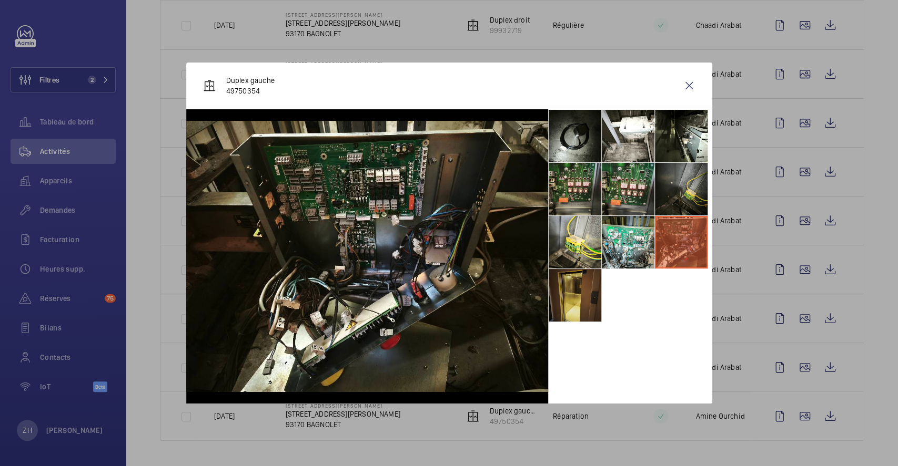
click at [585, 293] on li at bounding box center [574, 295] width 53 height 53
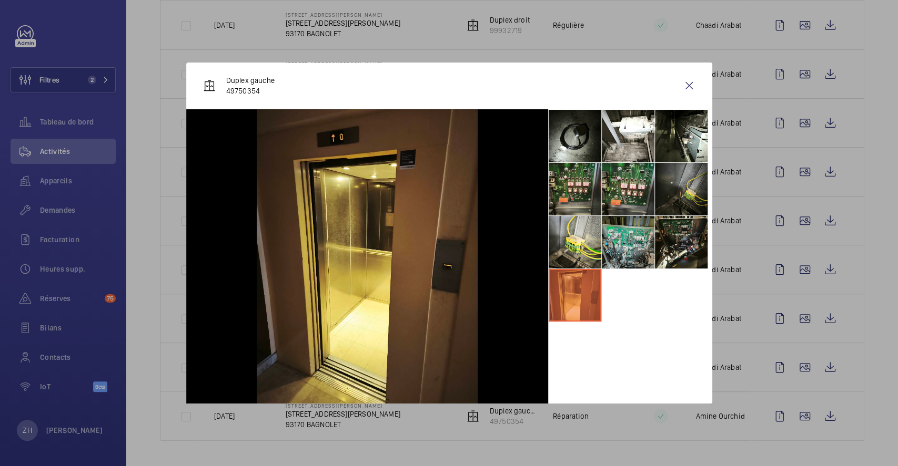
drag, startPoint x: 624, startPoint y: 251, endPoint x: 630, endPoint y: 250, distance: 6.9
click at [624, 251] on li at bounding box center [628, 242] width 53 height 53
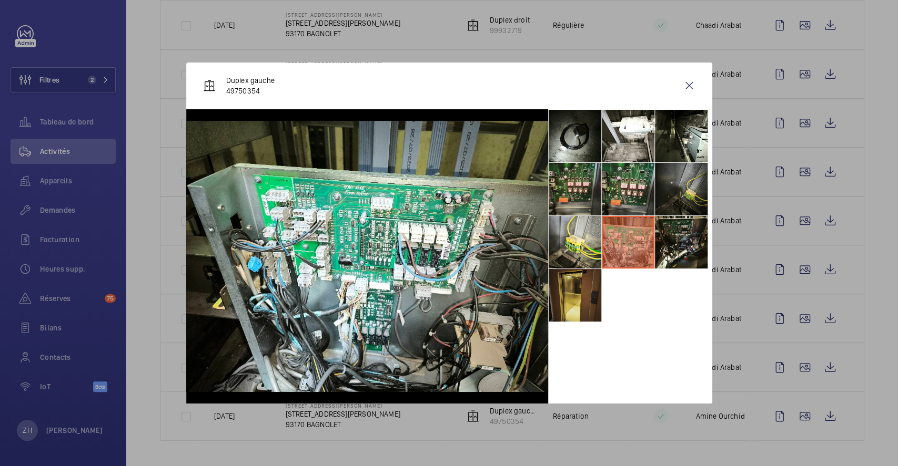
click at [574, 305] on li at bounding box center [574, 295] width 53 height 53
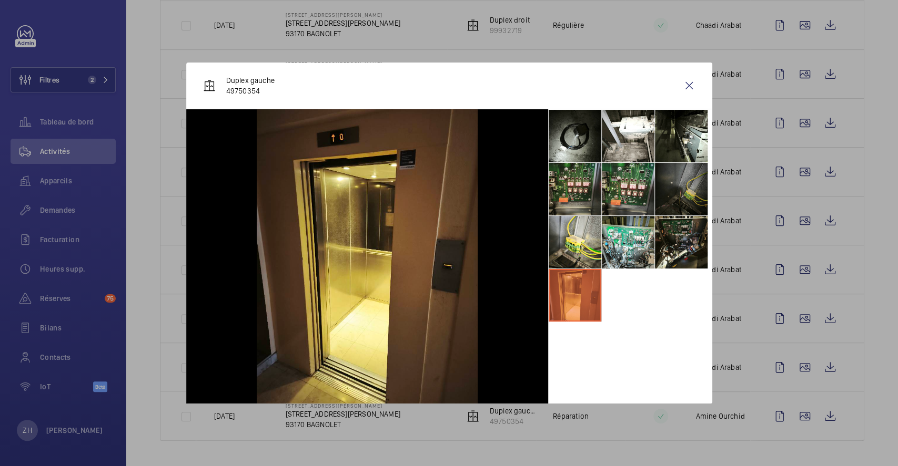
click at [689, 191] on li at bounding box center [681, 189] width 53 height 53
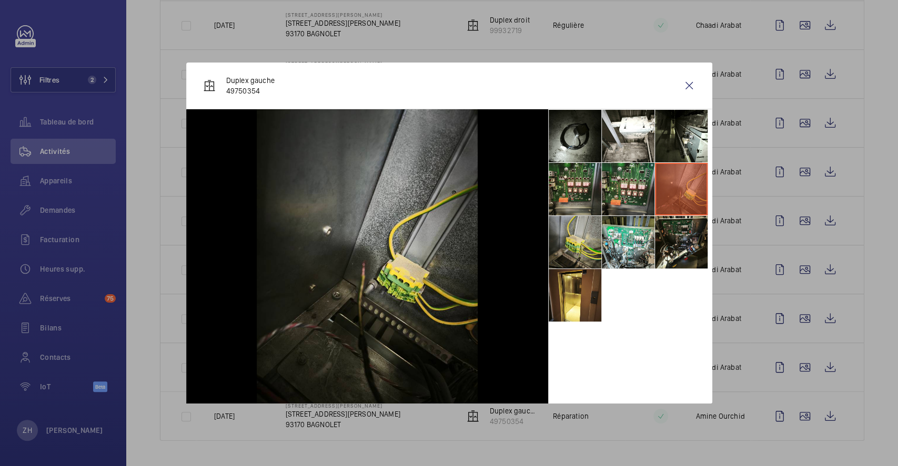
click at [581, 229] on li at bounding box center [574, 242] width 53 height 53
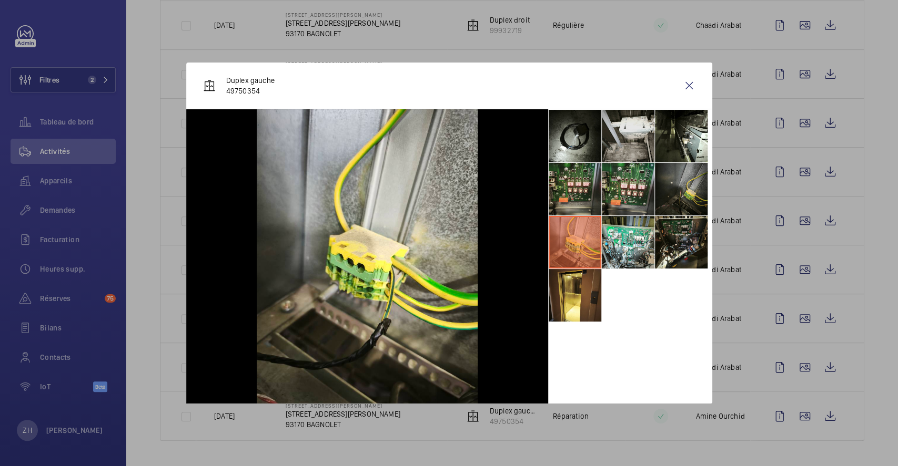
click at [636, 141] on li at bounding box center [628, 136] width 53 height 53
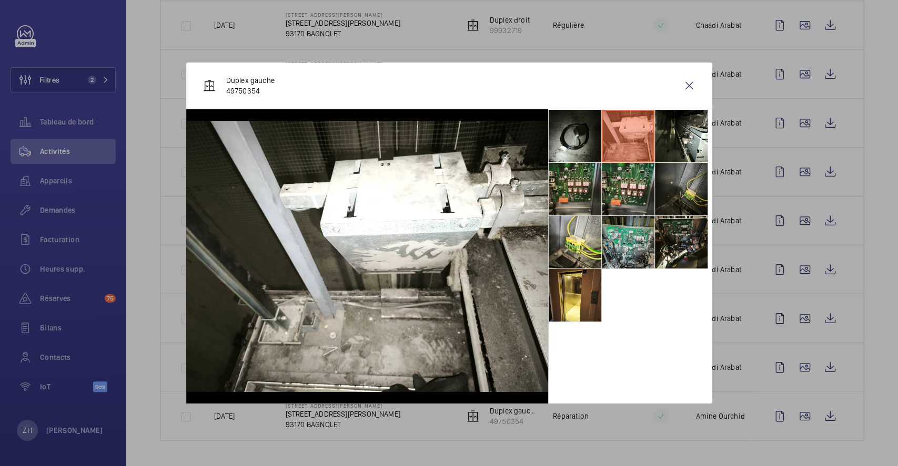
click at [620, 247] on li at bounding box center [628, 242] width 53 height 53
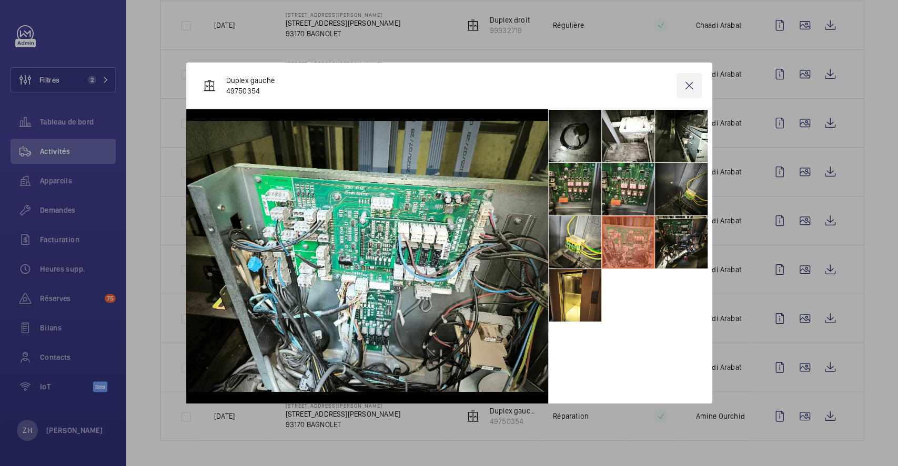
click at [686, 88] on wm-front-icon-button at bounding box center [688, 85] width 25 height 25
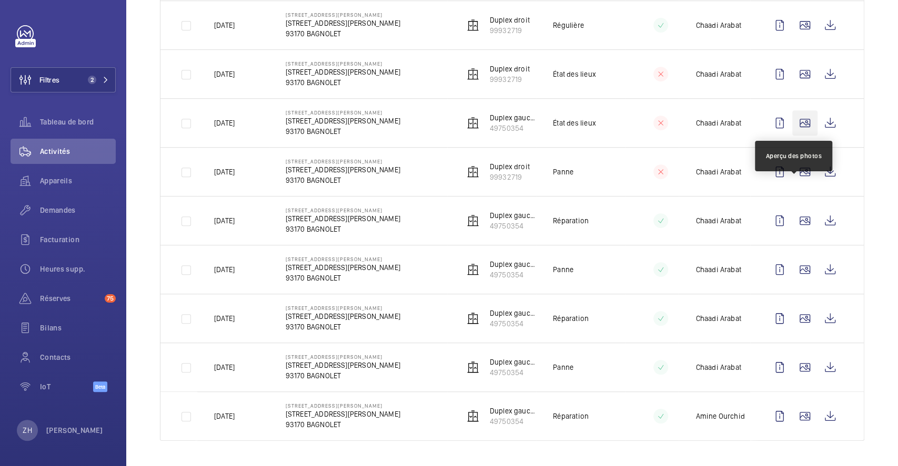
click at [792, 136] on wm-front-icon-button at bounding box center [804, 122] width 25 height 25
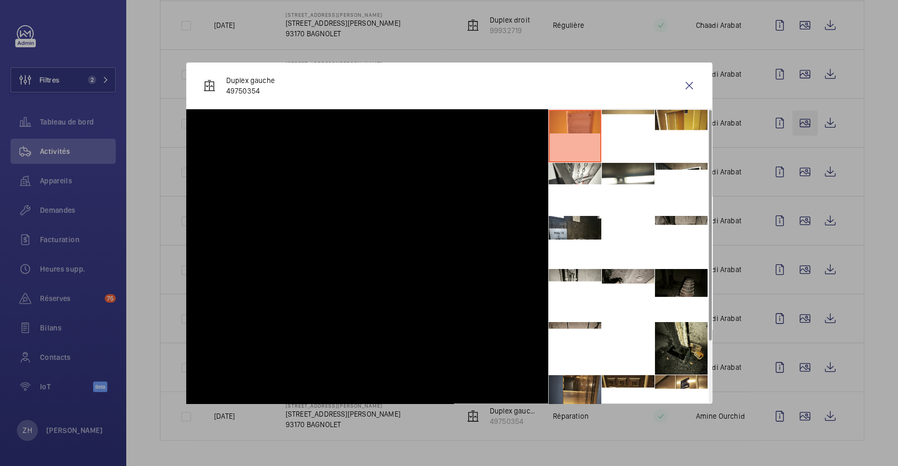
scroll to position [233, 0]
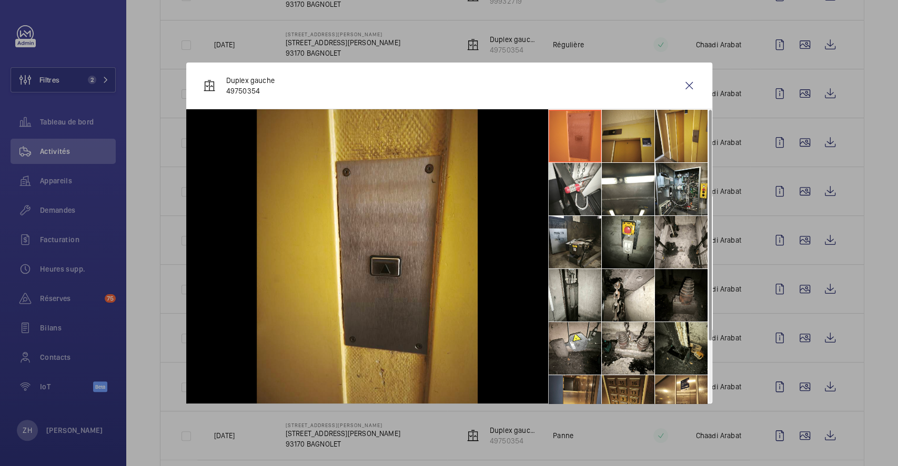
click at [632, 143] on li at bounding box center [628, 136] width 53 height 53
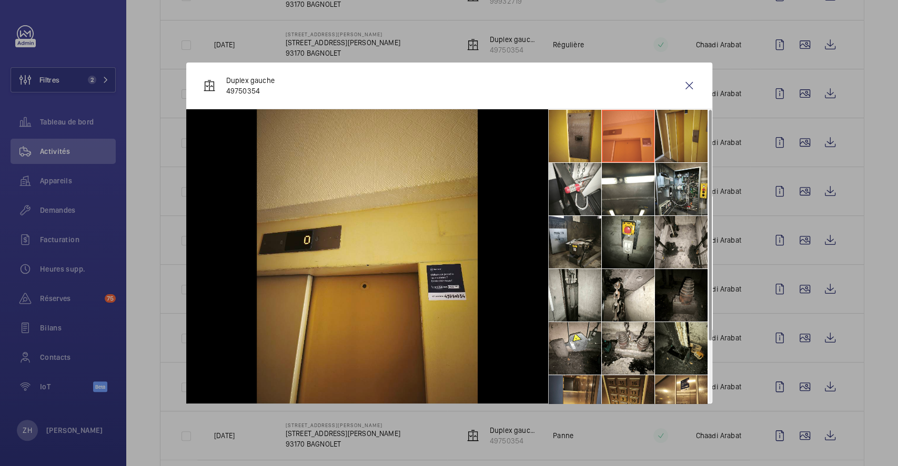
click at [673, 135] on li at bounding box center [681, 136] width 53 height 53
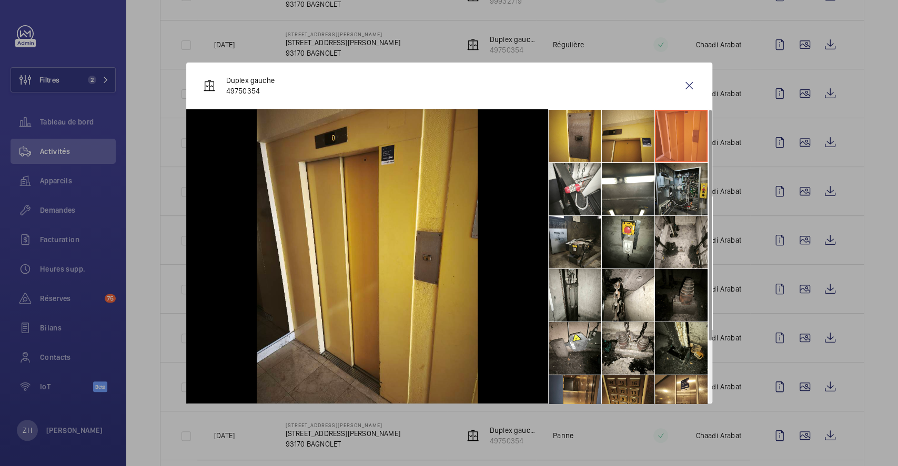
click at [687, 187] on li at bounding box center [681, 189] width 53 height 53
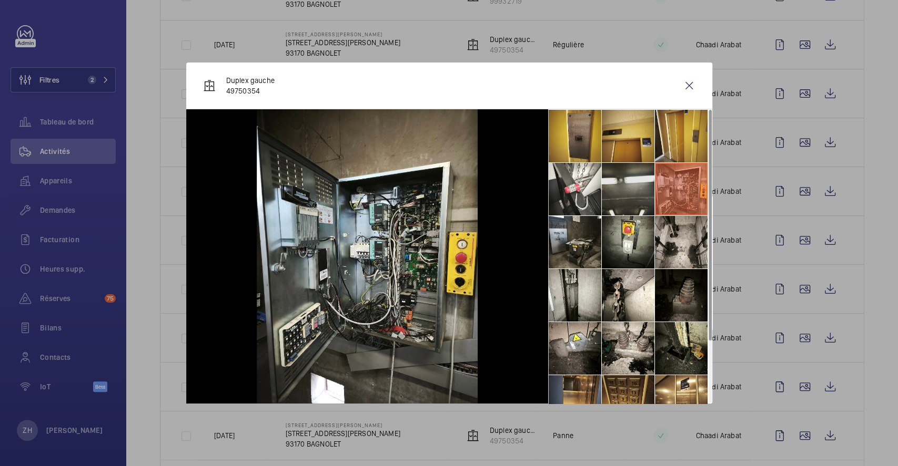
click at [629, 196] on li at bounding box center [628, 189] width 53 height 53
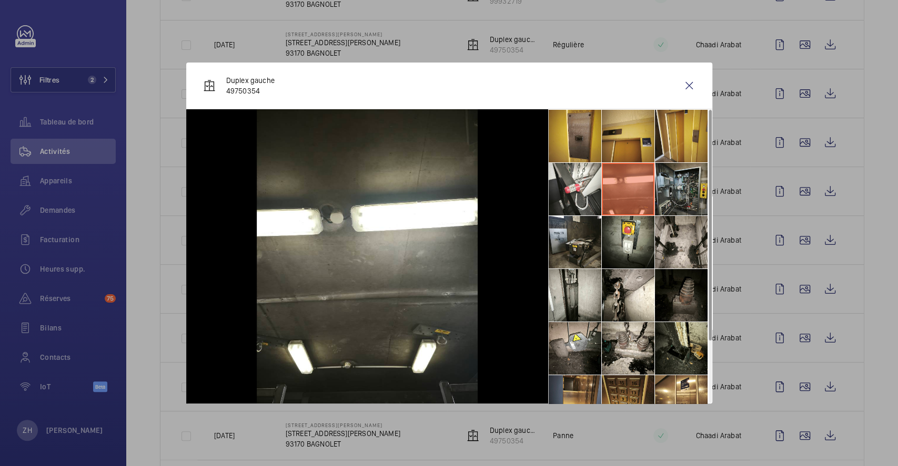
click at [680, 189] on li at bounding box center [681, 189] width 53 height 53
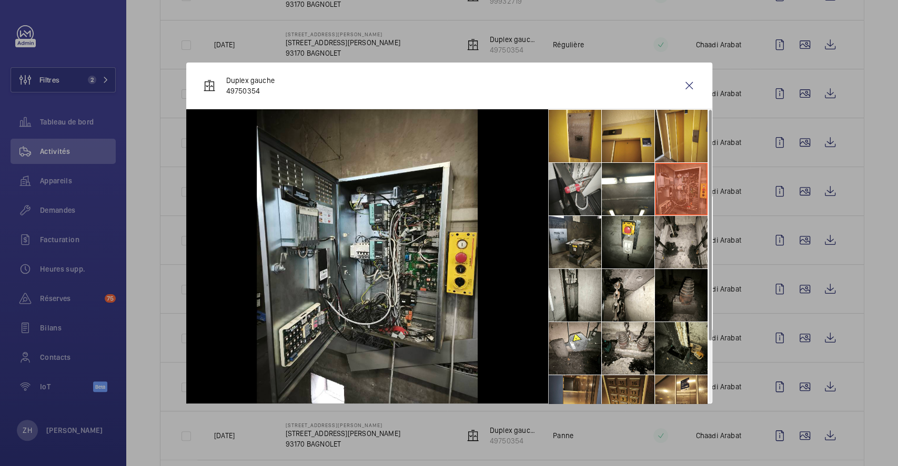
click at [580, 191] on li at bounding box center [574, 189] width 53 height 53
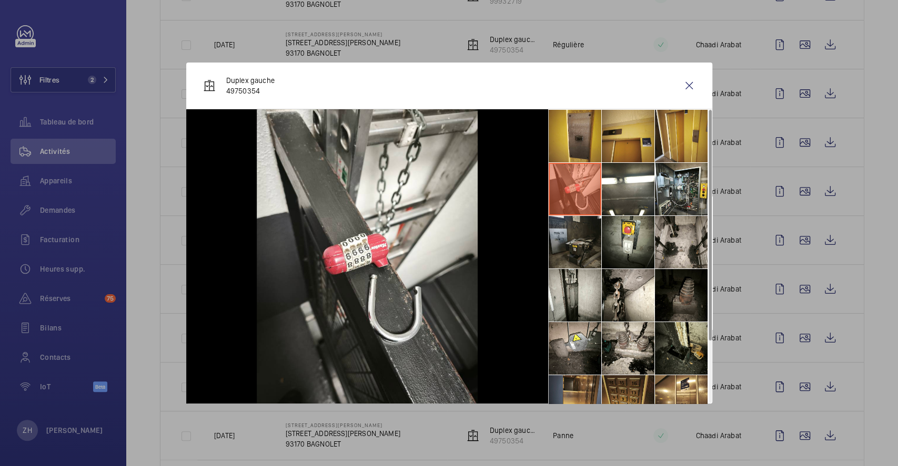
click at [570, 246] on li at bounding box center [574, 242] width 53 height 53
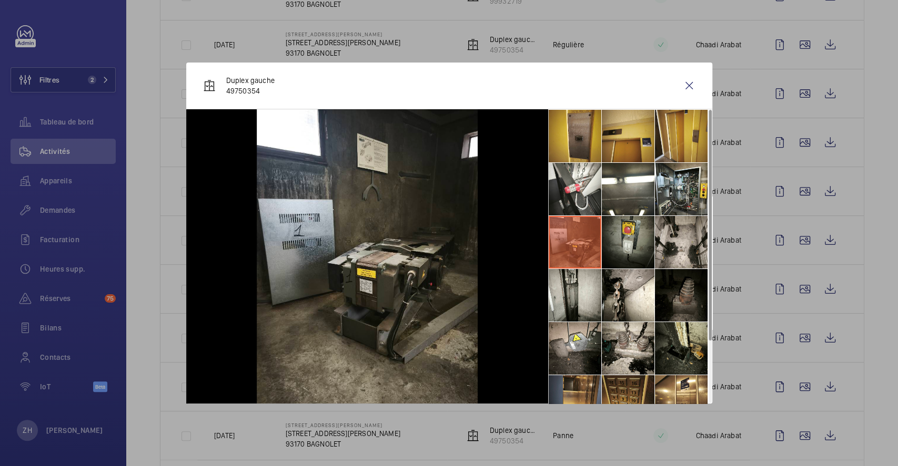
click at [637, 248] on li at bounding box center [628, 242] width 53 height 53
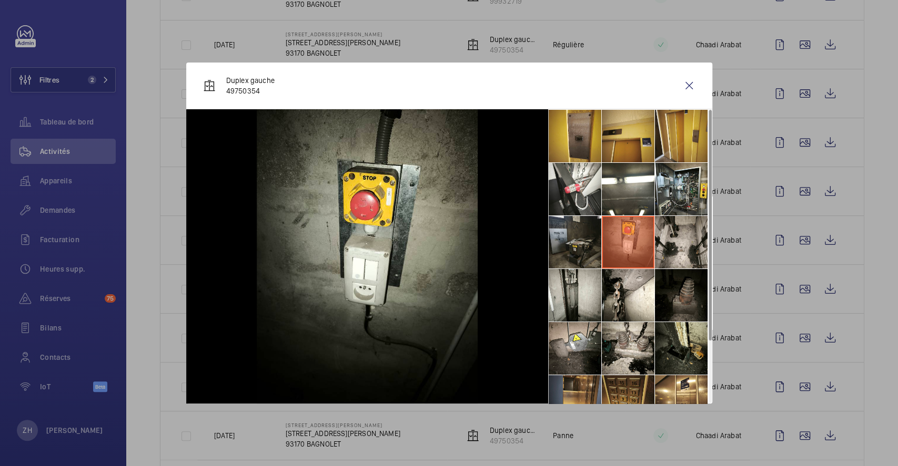
click at [555, 246] on li at bounding box center [574, 242] width 53 height 53
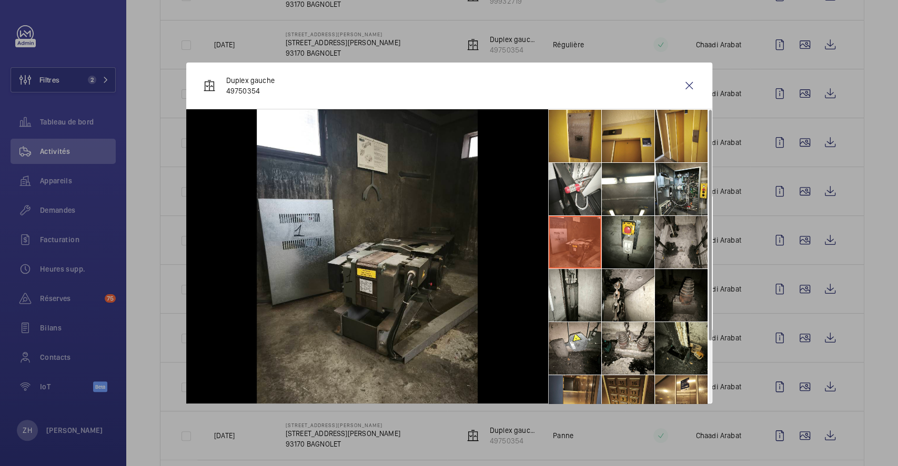
click at [656, 241] on li at bounding box center [681, 242] width 53 height 53
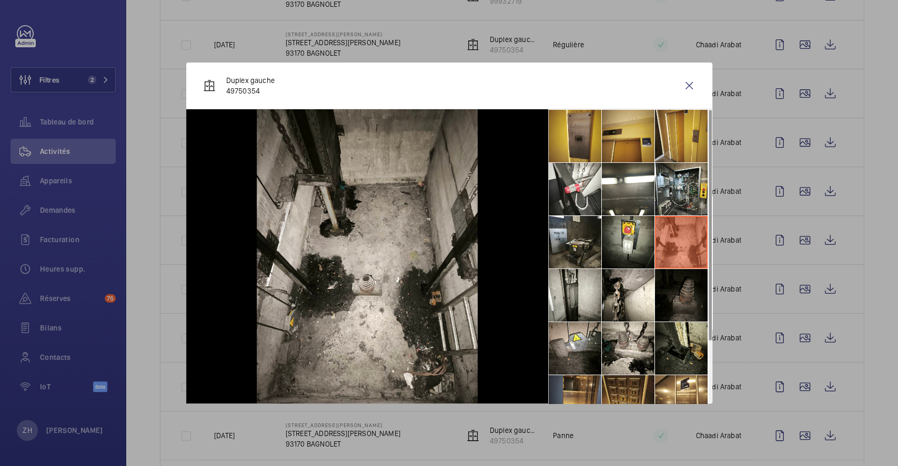
click at [686, 292] on li at bounding box center [681, 295] width 53 height 53
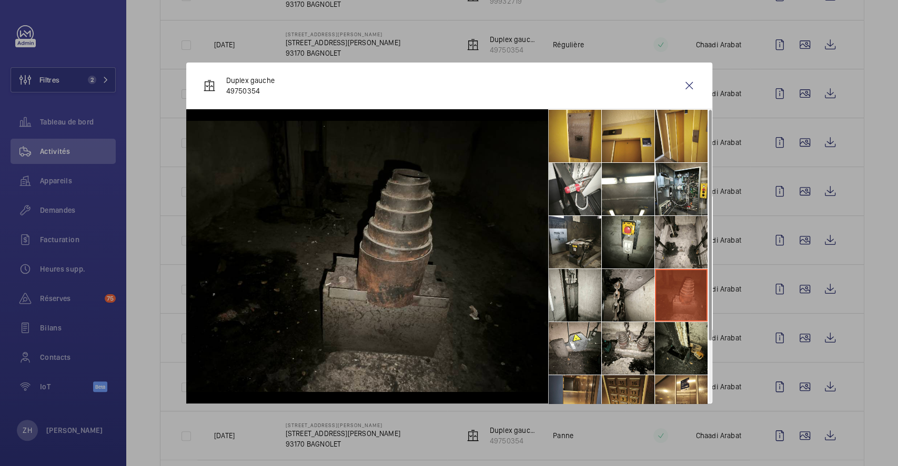
click at [627, 298] on li at bounding box center [628, 295] width 53 height 53
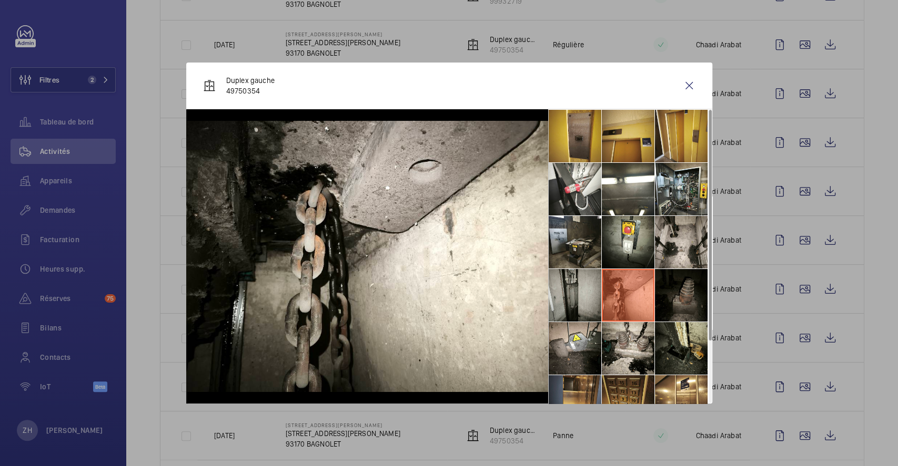
click at [569, 294] on li at bounding box center [574, 295] width 53 height 53
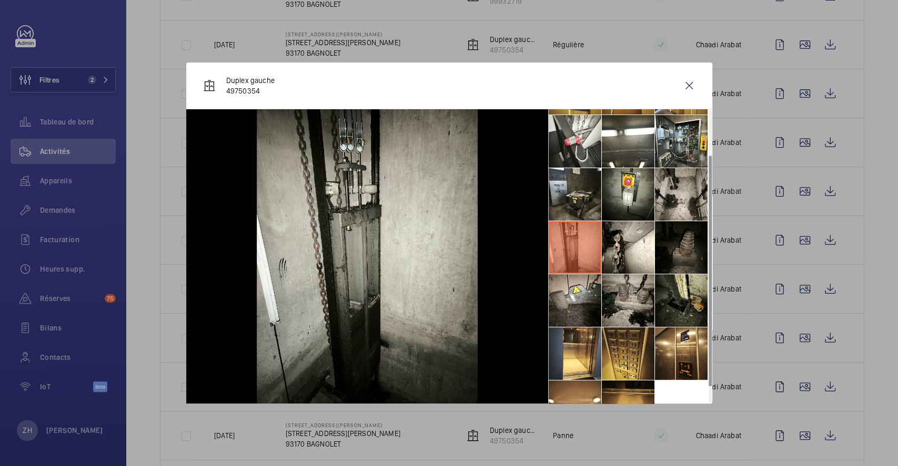
scroll to position [70, 0]
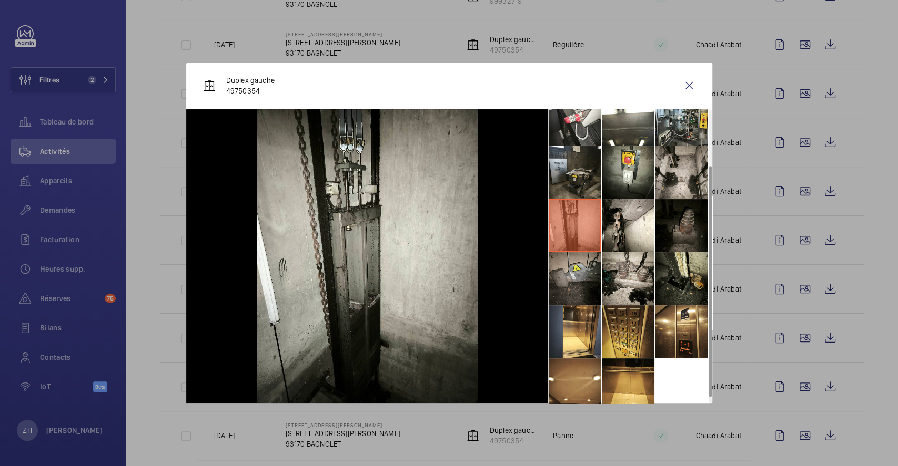
click at [564, 267] on li at bounding box center [574, 278] width 53 height 53
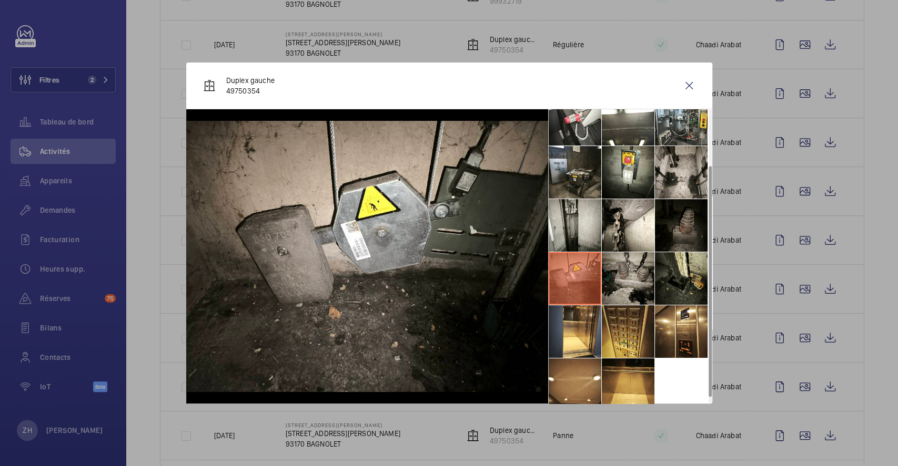
click at [639, 279] on li at bounding box center [628, 278] width 53 height 53
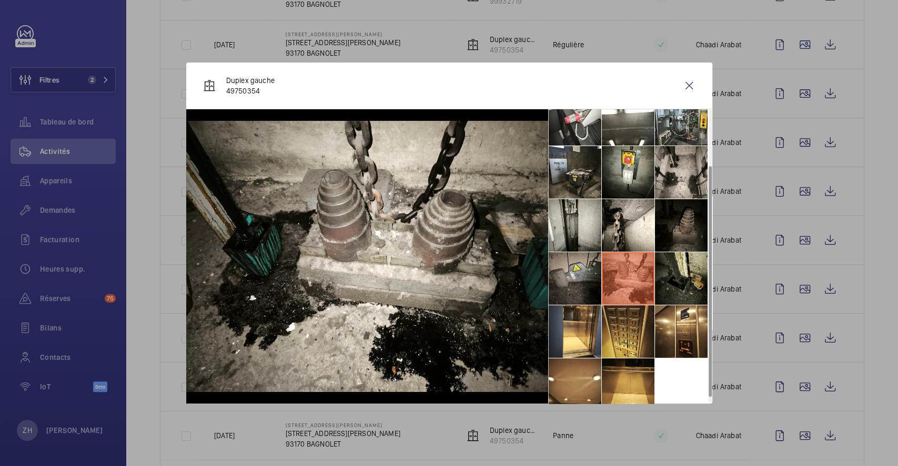
click at [577, 283] on li at bounding box center [574, 278] width 53 height 53
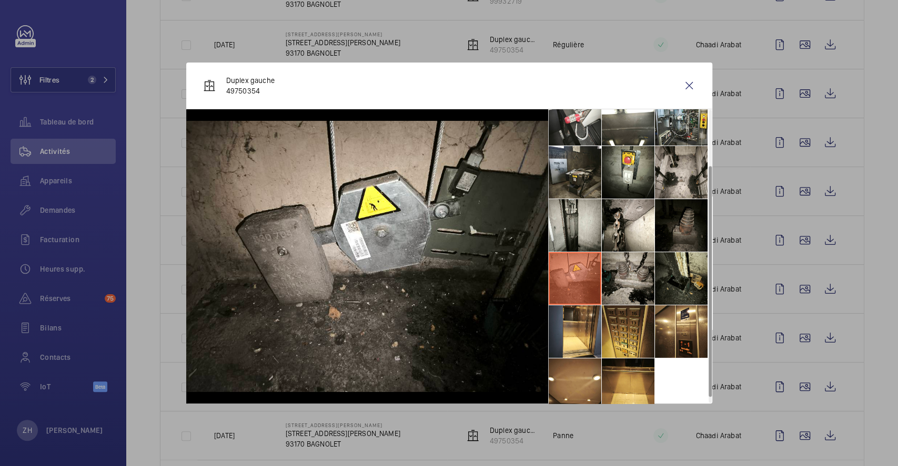
click at [625, 286] on li at bounding box center [628, 278] width 53 height 53
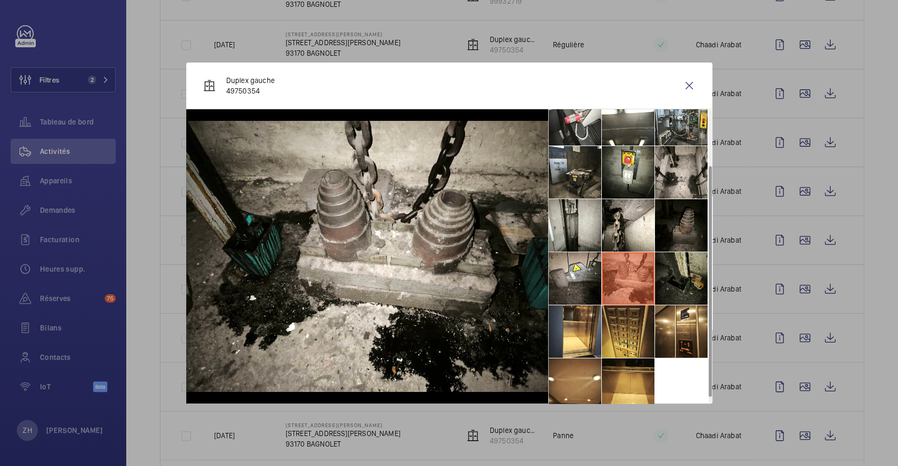
click at [686, 281] on li at bounding box center [681, 278] width 53 height 53
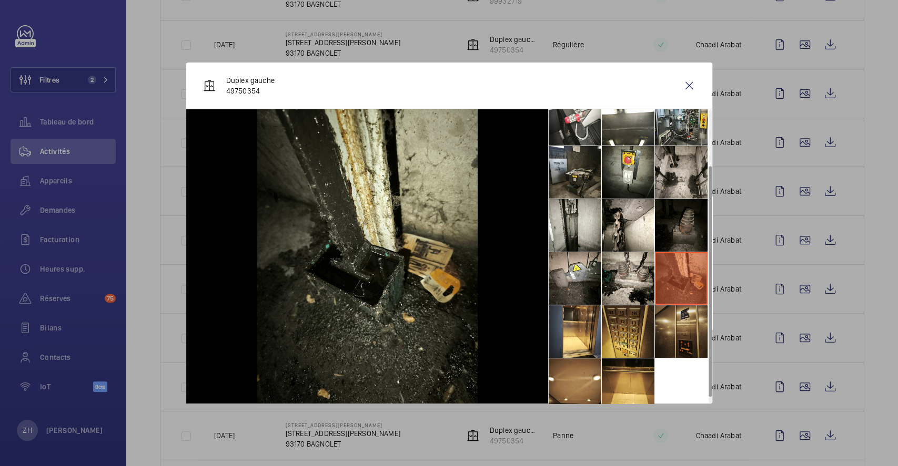
click at [677, 334] on li at bounding box center [681, 332] width 53 height 53
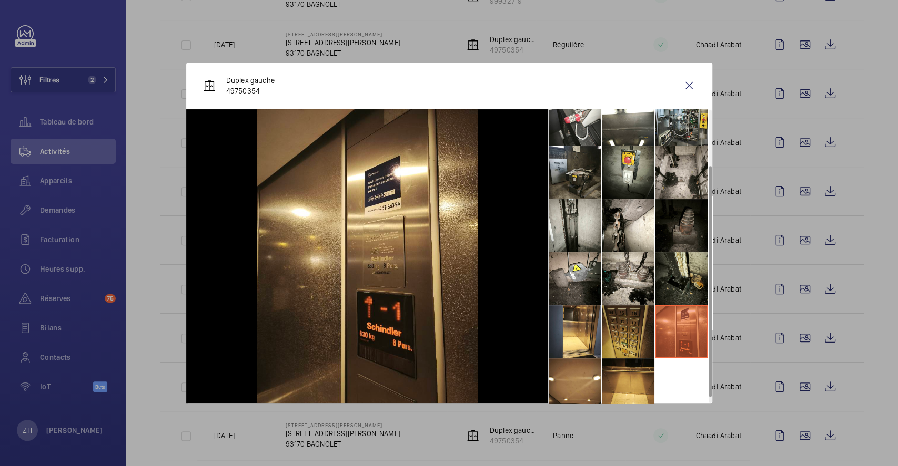
click at [635, 341] on li at bounding box center [628, 332] width 53 height 53
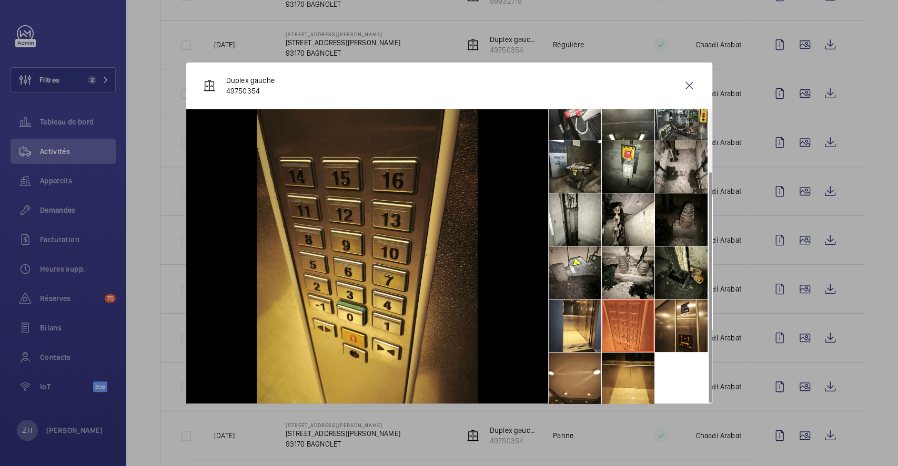
scroll to position [77, 0]
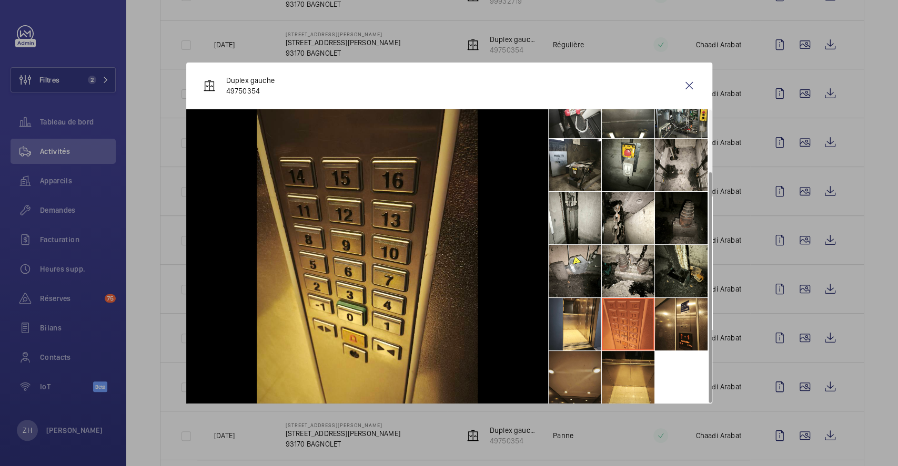
click at [578, 376] on li at bounding box center [574, 377] width 53 height 53
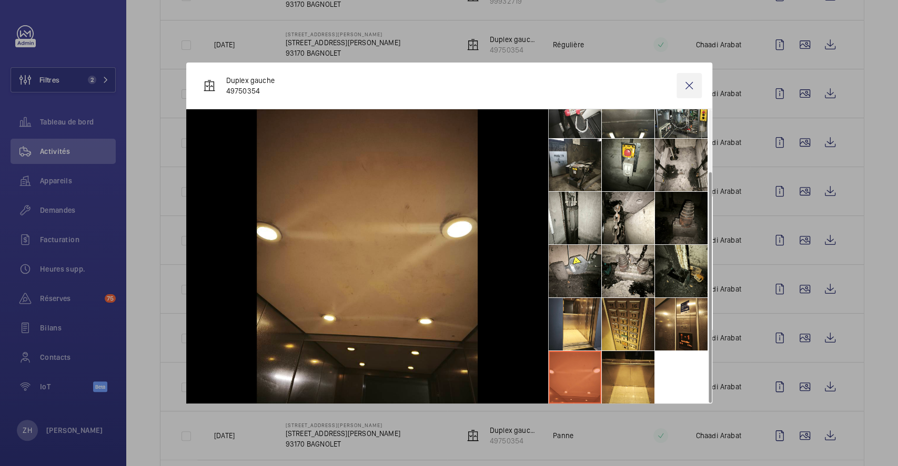
click at [684, 82] on wm-front-icon-button at bounding box center [688, 85] width 25 height 25
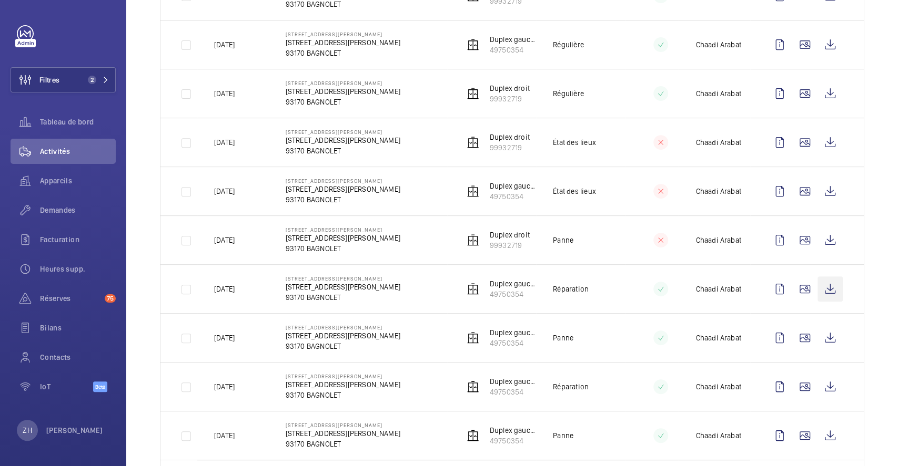
click at [822, 196] on wm-front-icon-button at bounding box center [829, 191] width 25 height 25
click at [820, 140] on wm-front-icon-button at bounding box center [829, 142] width 25 height 25
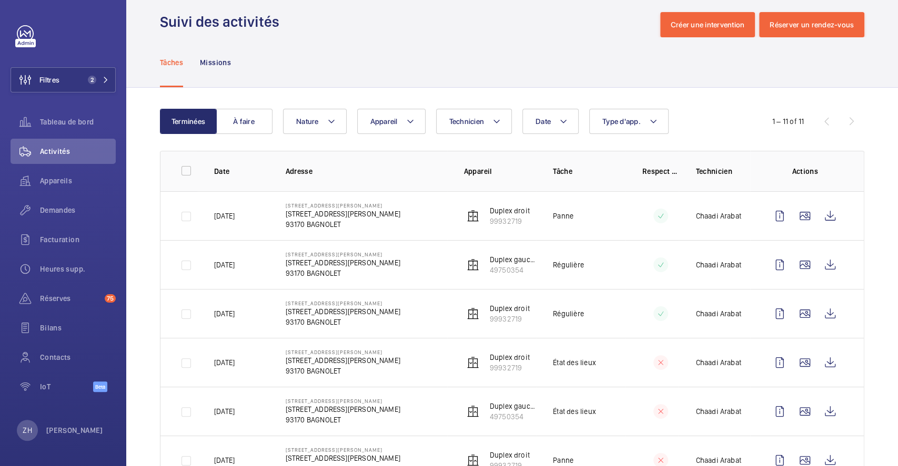
scroll to position [0, 0]
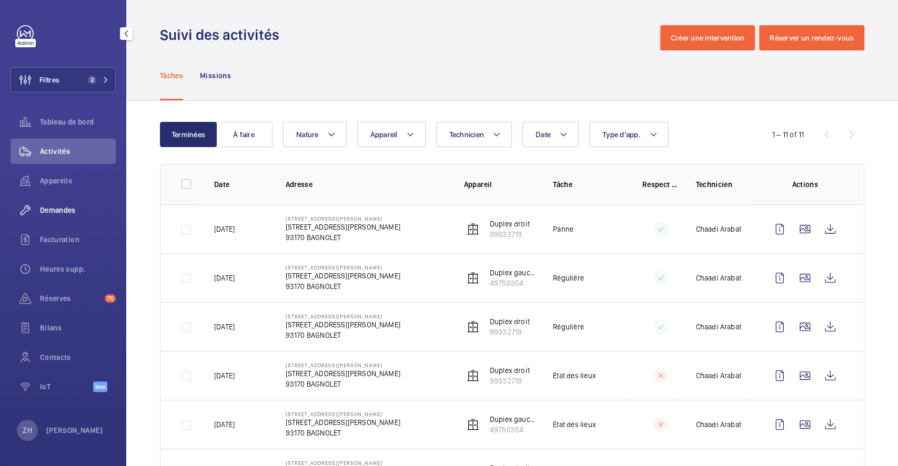
click at [55, 206] on span "Demandes" at bounding box center [78, 210] width 76 height 11
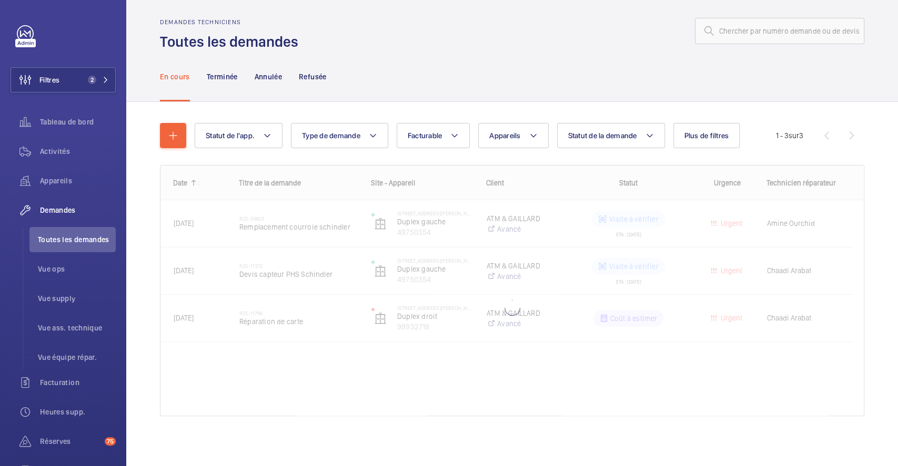
scroll to position [7, 0]
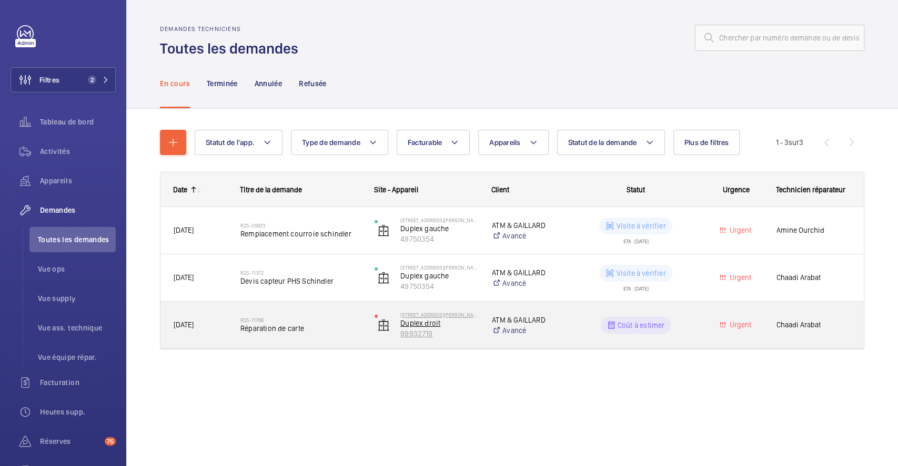
click at [463, 325] on p "Duplex droit" at bounding box center [439, 323] width 78 height 11
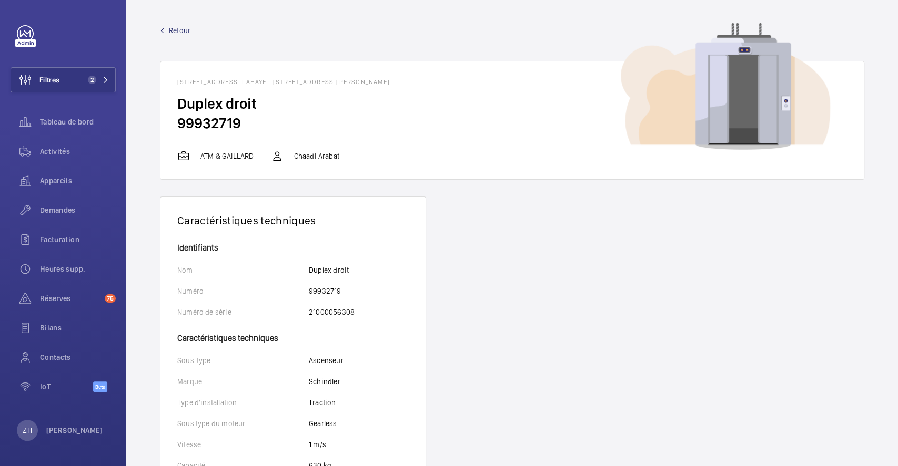
click at [181, 27] on span "Retour" at bounding box center [180, 30] width 22 height 11
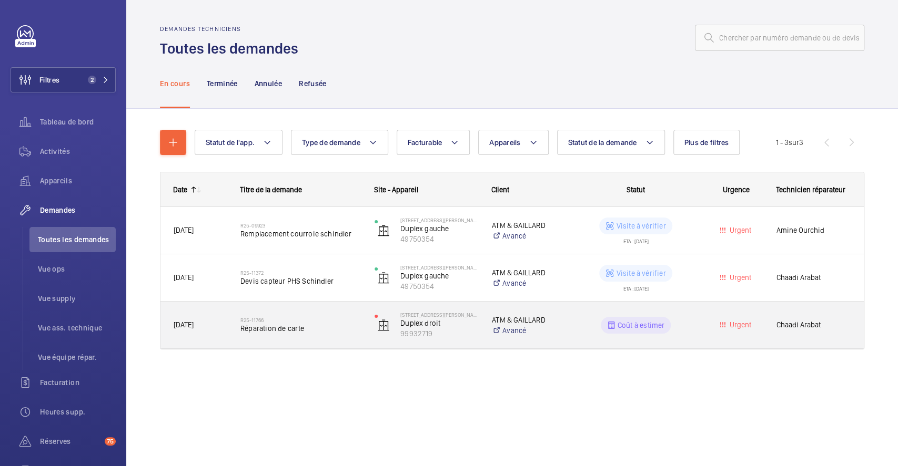
click at [580, 317] on wm-front-pills-cell "Coût à estimer" at bounding box center [635, 325] width 120 height 17
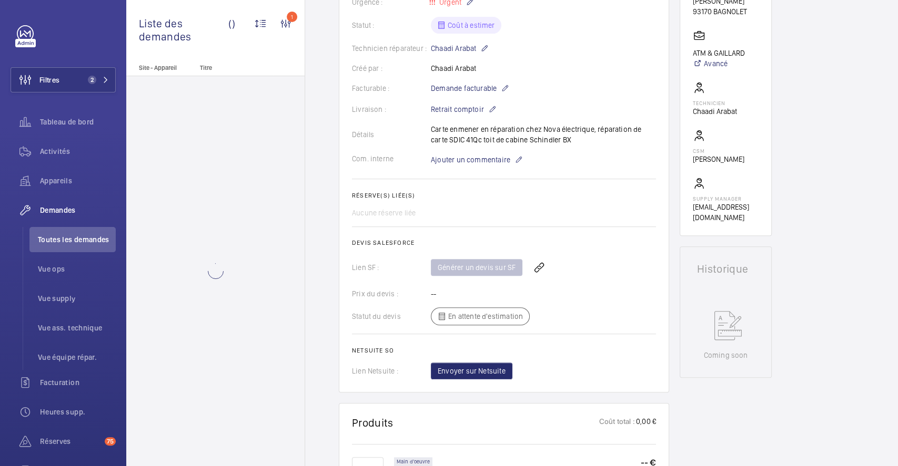
scroll to position [280, 0]
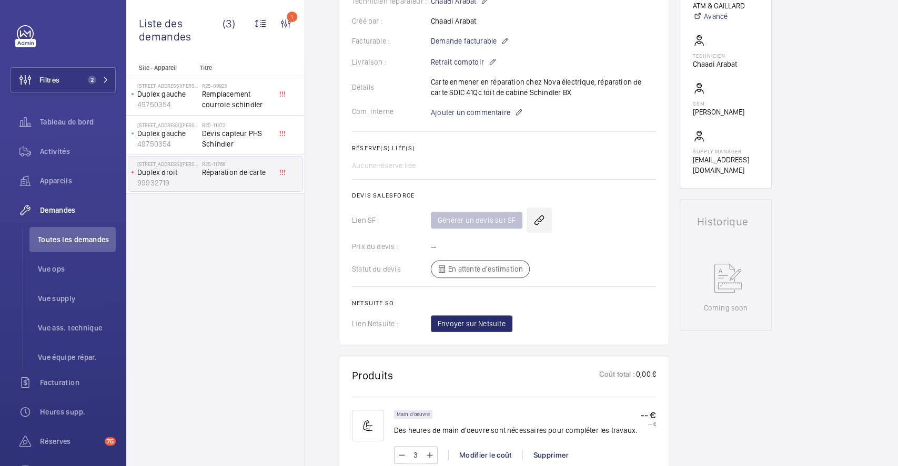
click at [535, 217] on wm-front-icon-button at bounding box center [538, 220] width 25 height 25
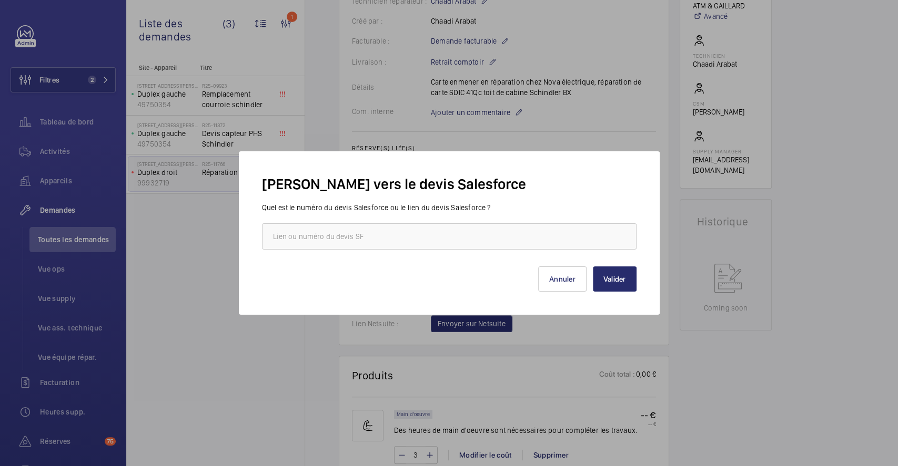
click at [812, 378] on div at bounding box center [449, 233] width 898 height 466
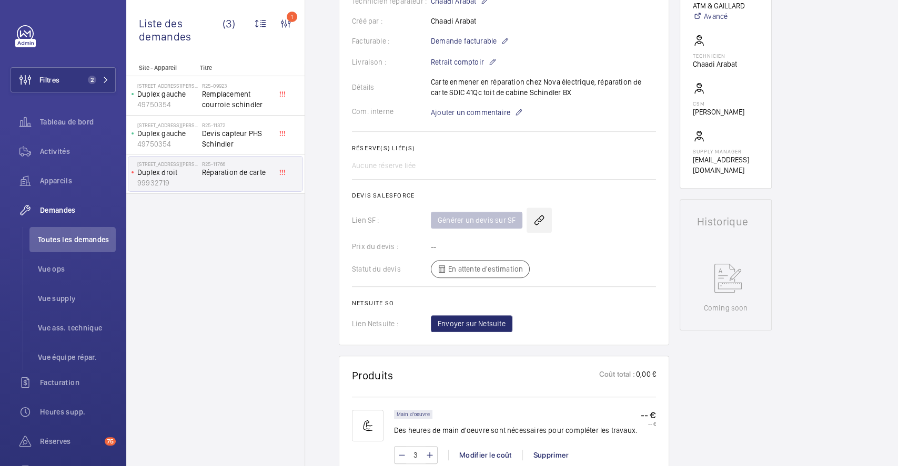
click at [541, 217] on wm-front-icon-button at bounding box center [538, 220] width 25 height 25
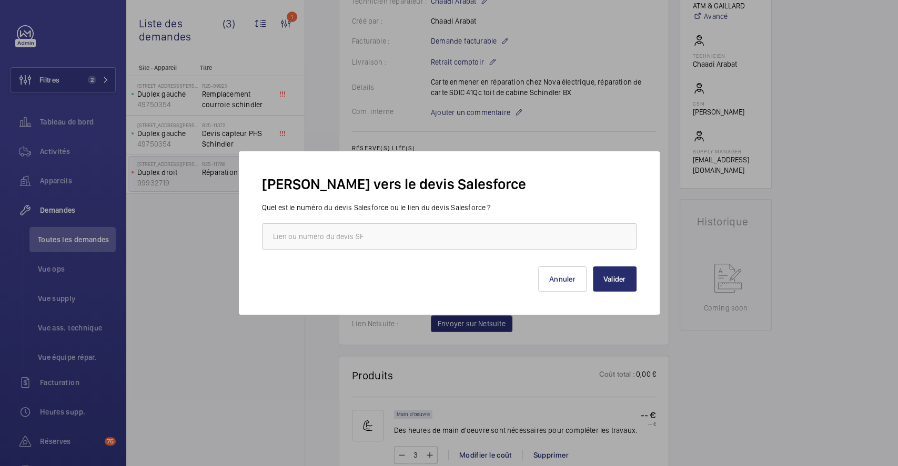
click at [792, 389] on div at bounding box center [449, 233] width 898 height 466
